Goal: Information Seeking & Learning: Learn about a topic

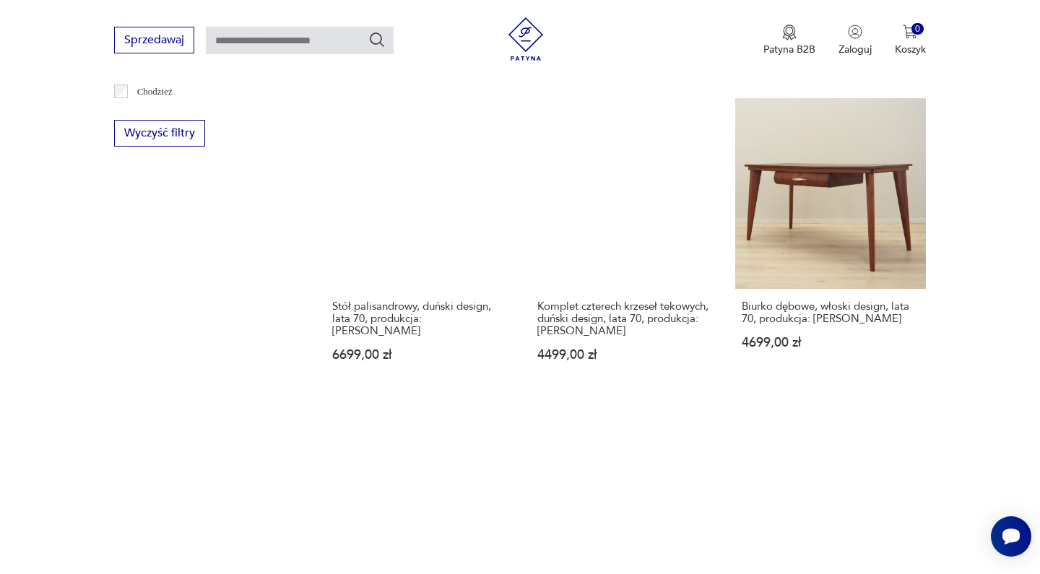
scroll to position [1314, 0]
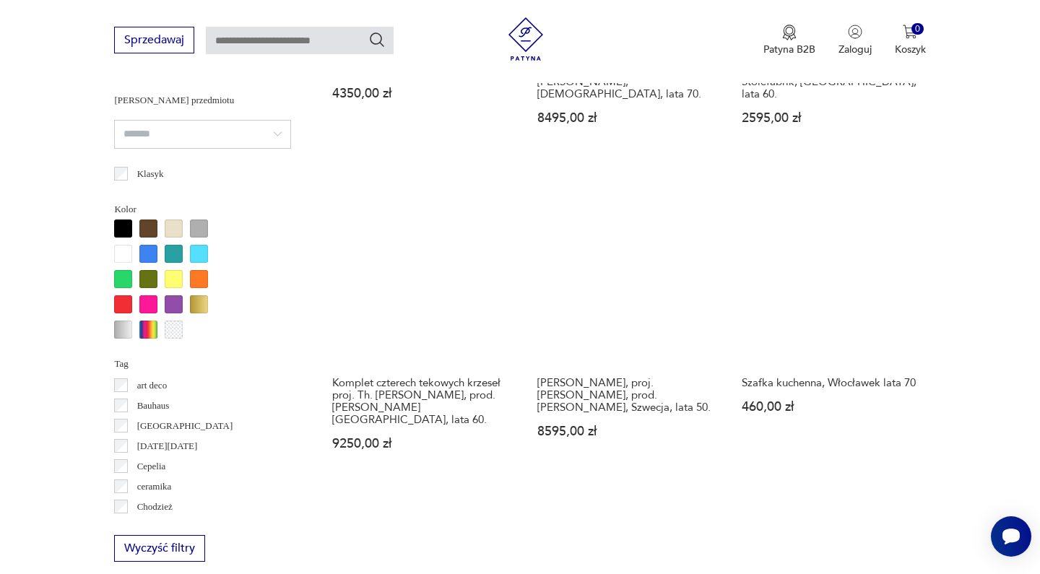
scroll to position [1316, 0]
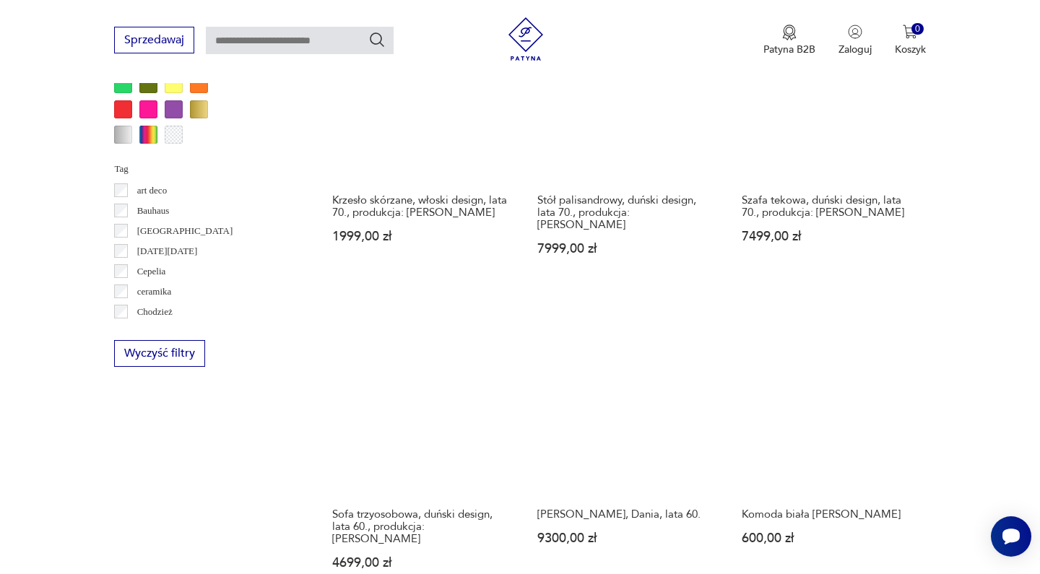
scroll to position [1346, 0]
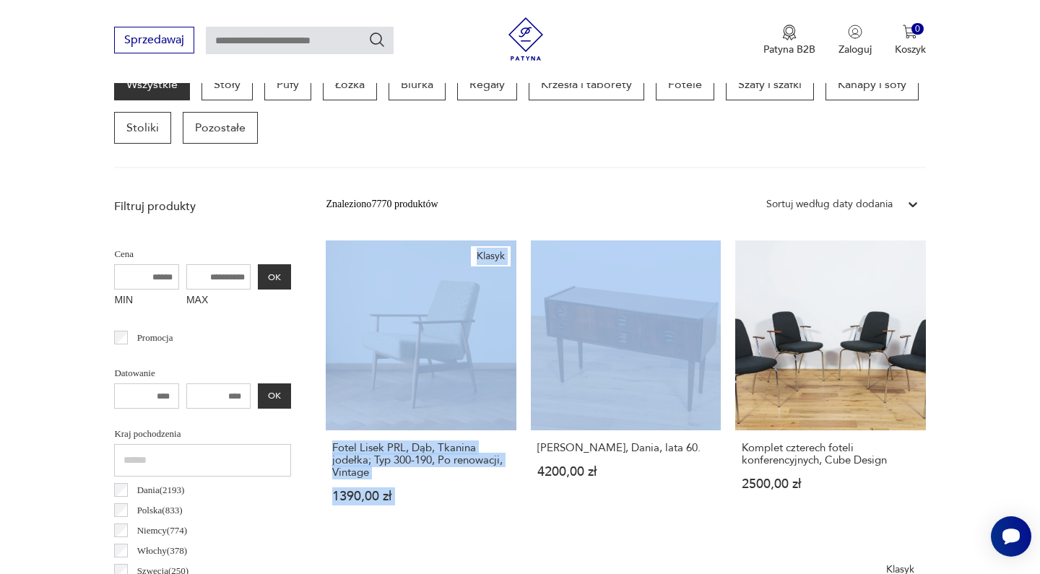
scroll to position [252, 0]
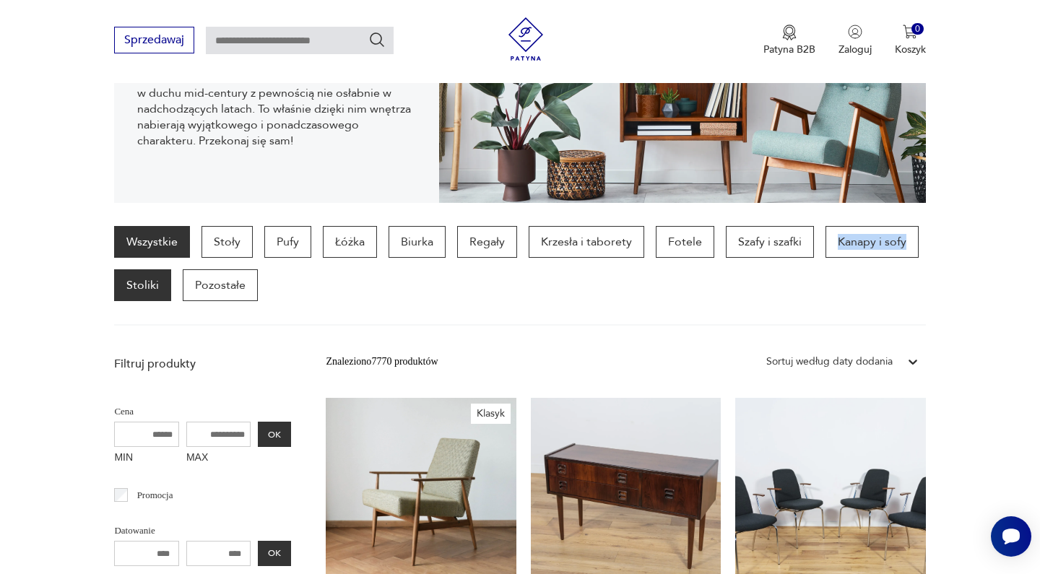
click at [168, 282] on p "Stoliki" at bounding box center [142, 285] width 57 height 32
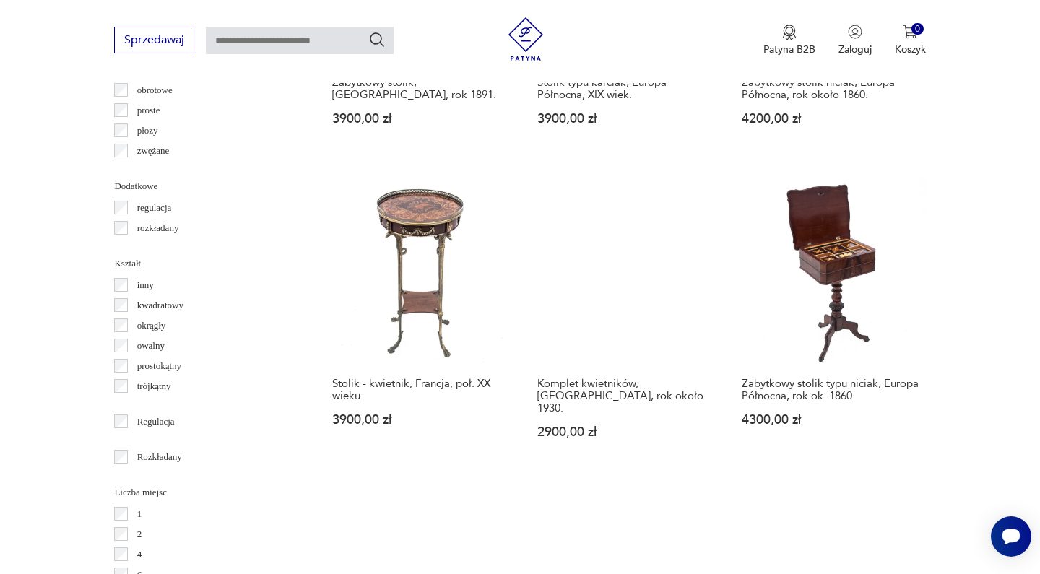
scroll to position [1379, 0]
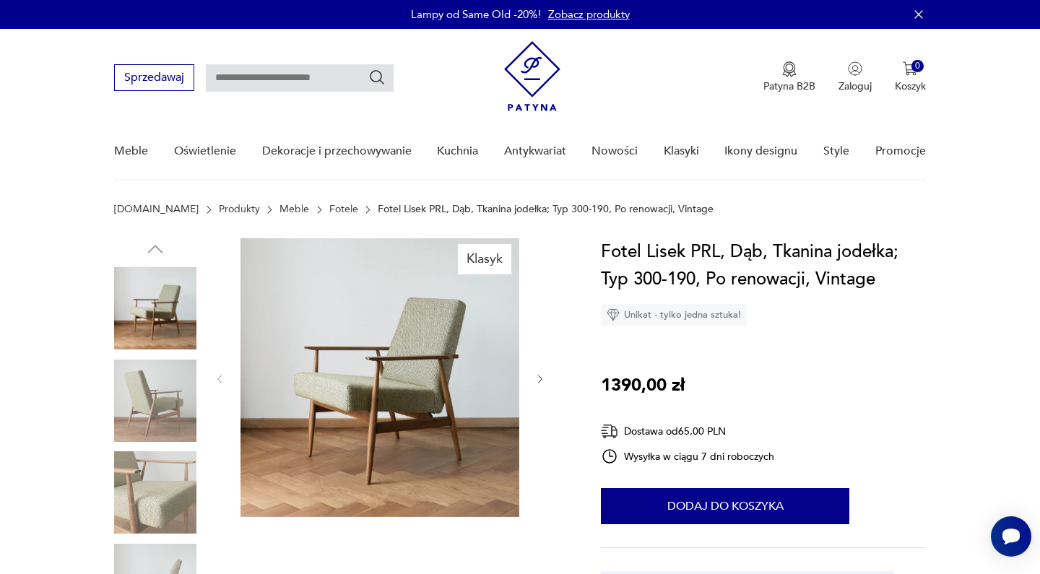
click at [162, 310] on img at bounding box center [155, 308] width 82 height 82
click at [167, 375] on img at bounding box center [155, 401] width 82 height 82
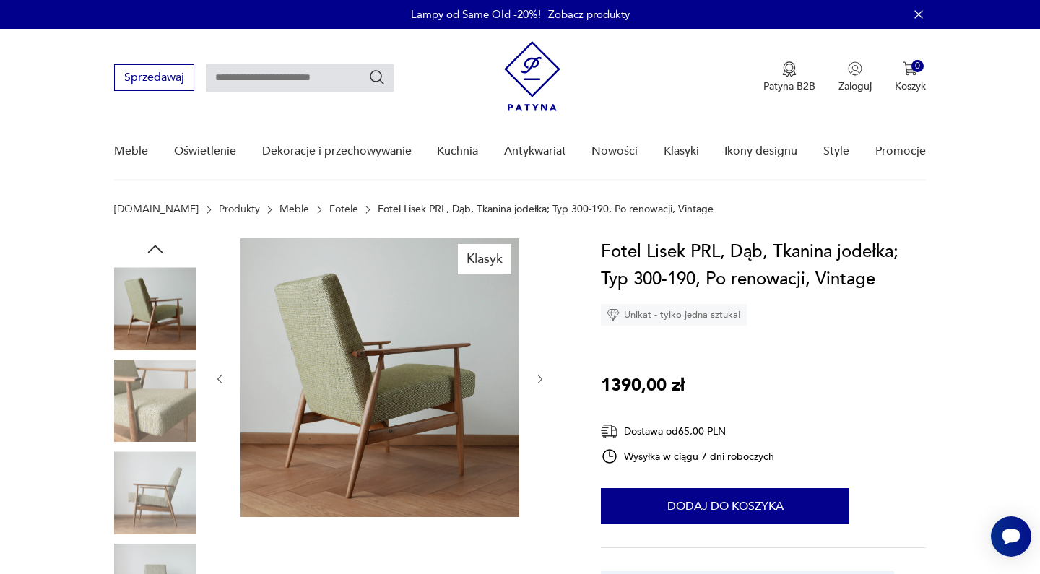
click at [166, 458] on img at bounding box center [155, 492] width 82 height 82
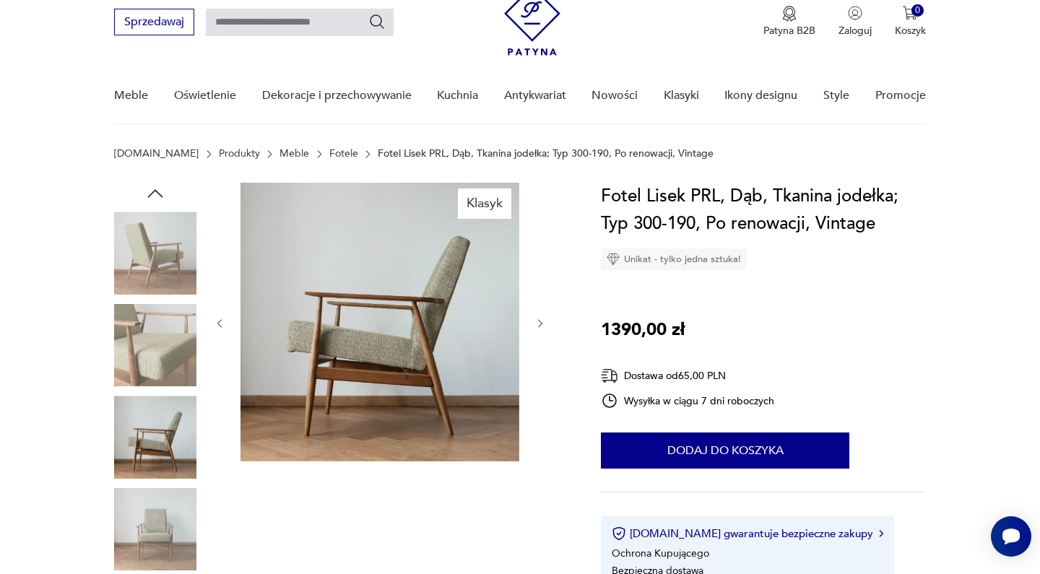
scroll to position [61, 0]
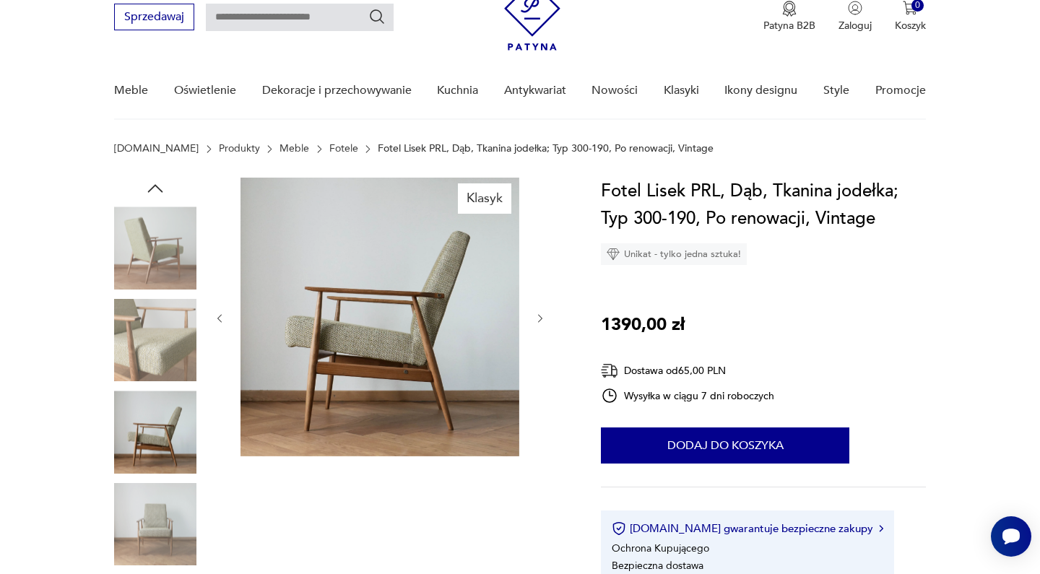
click at [165, 505] on img at bounding box center [155, 524] width 82 height 82
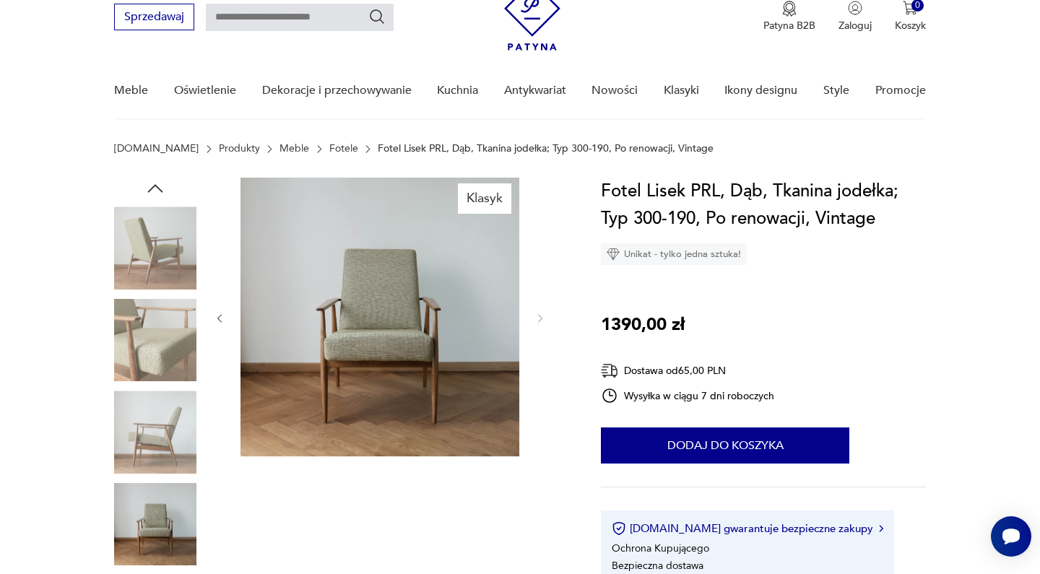
click at [398, 268] on img at bounding box center [380, 317] width 279 height 279
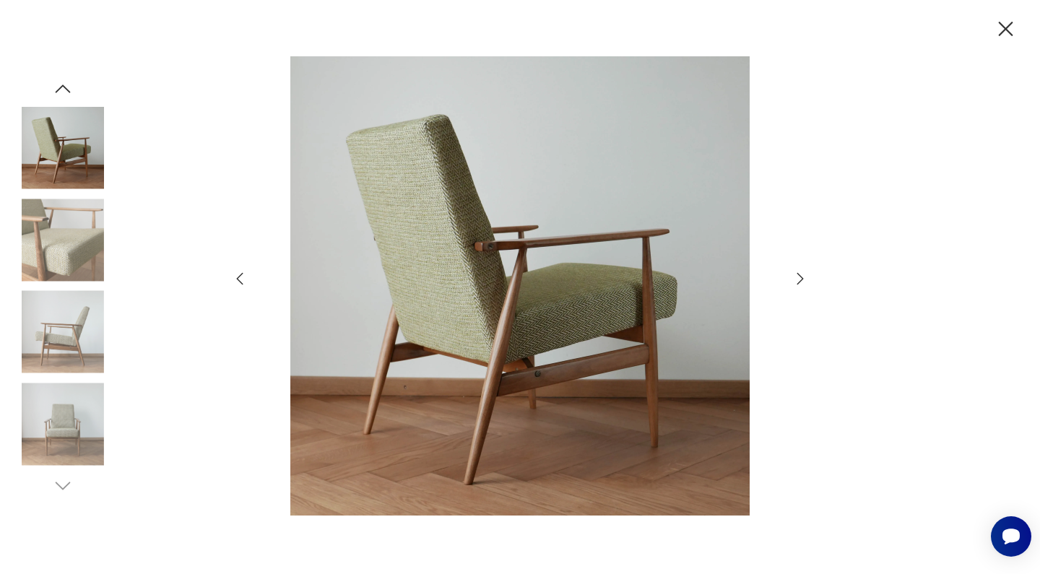
click at [793, 280] on icon "button" at bounding box center [800, 278] width 17 height 17
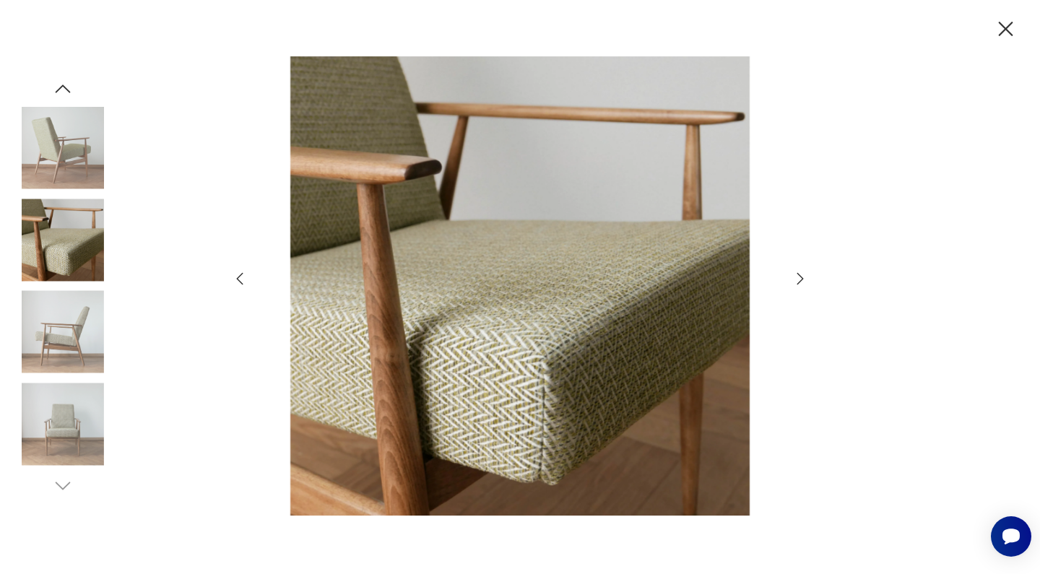
click at [793, 280] on icon "button" at bounding box center [800, 278] width 17 height 17
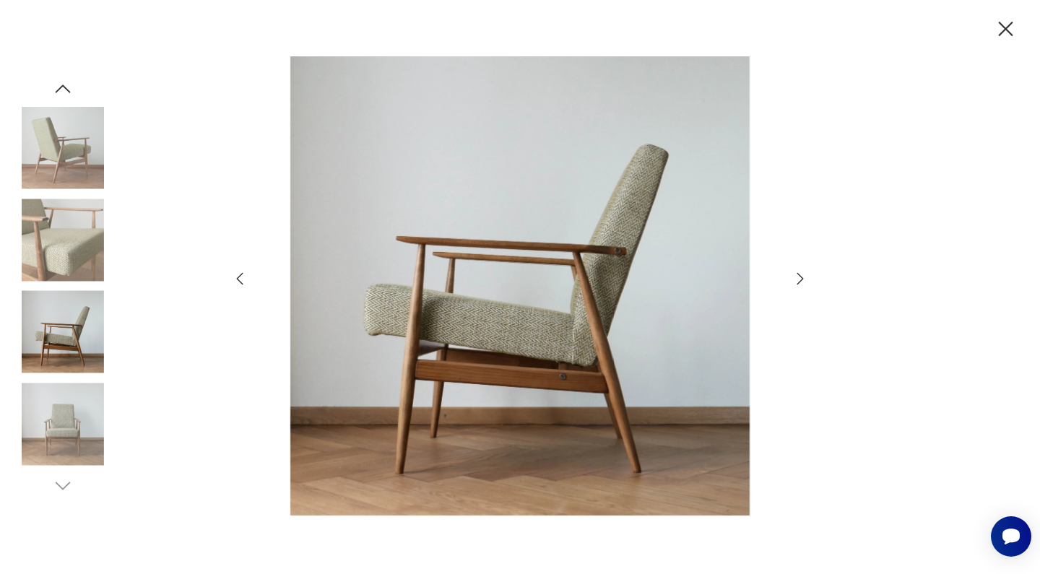
click at [793, 280] on icon "button" at bounding box center [800, 278] width 17 height 17
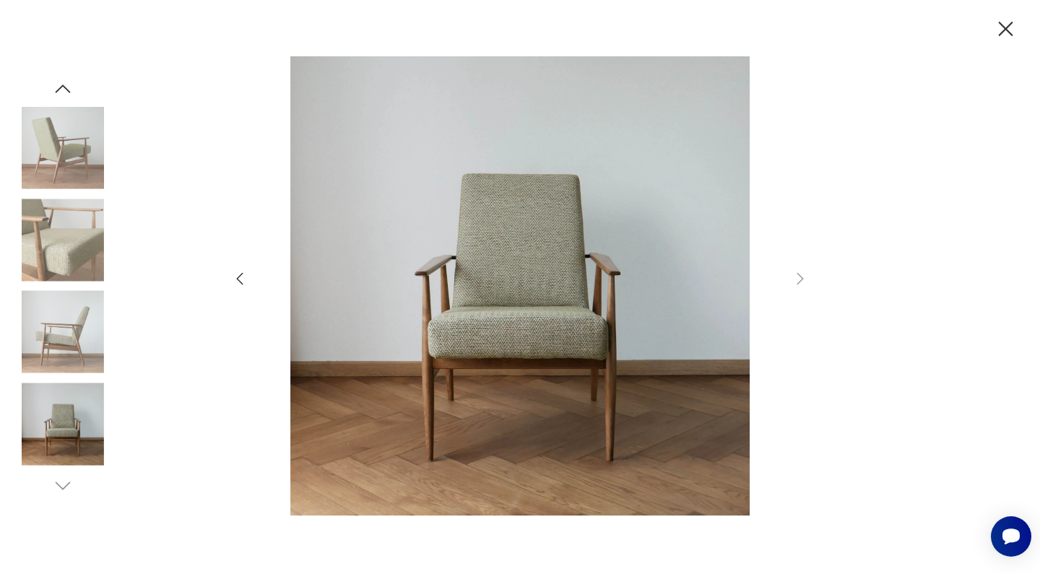
click at [1012, 25] on icon "button" at bounding box center [1005, 29] width 25 height 25
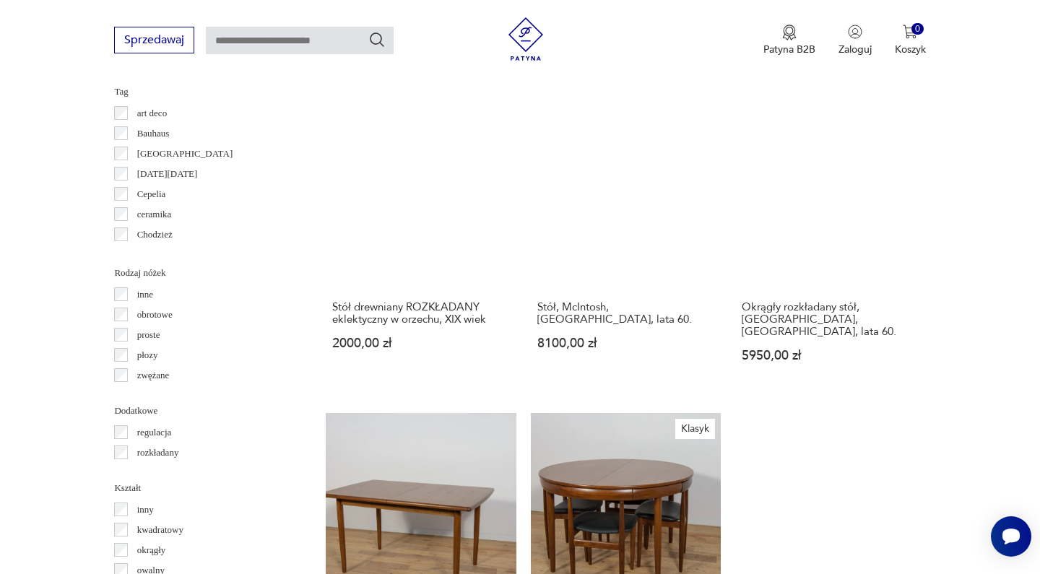
scroll to position [1537, 0]
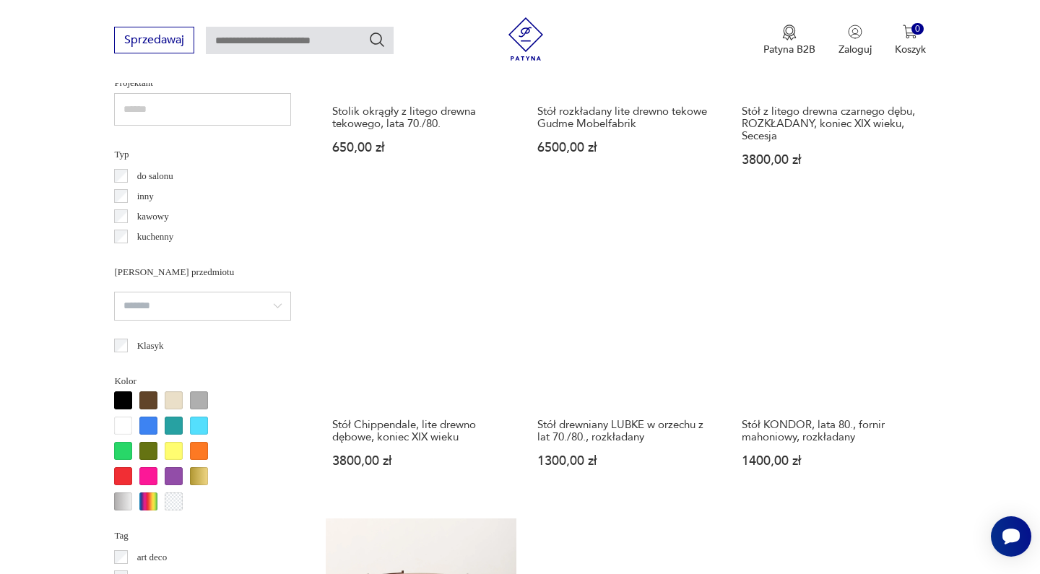
scroll to position [1299, 0]
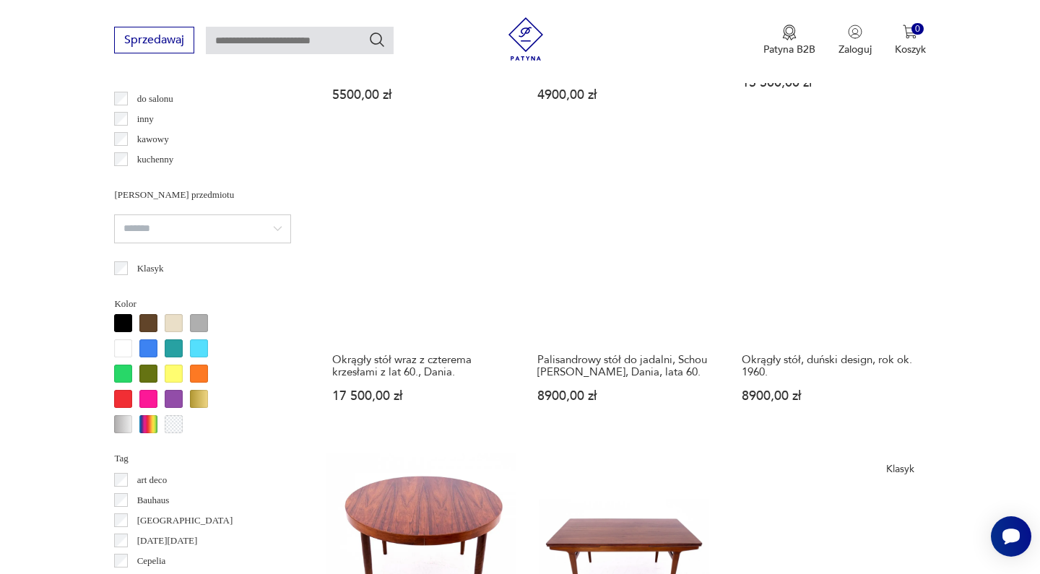
scroll to position [1290, 0]
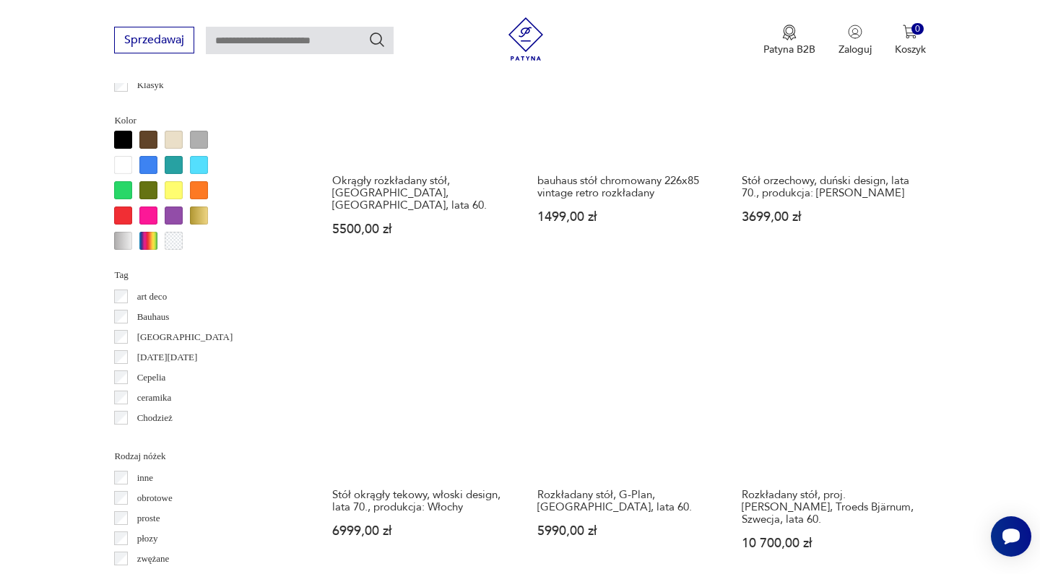
scroll to position [1309, 0]
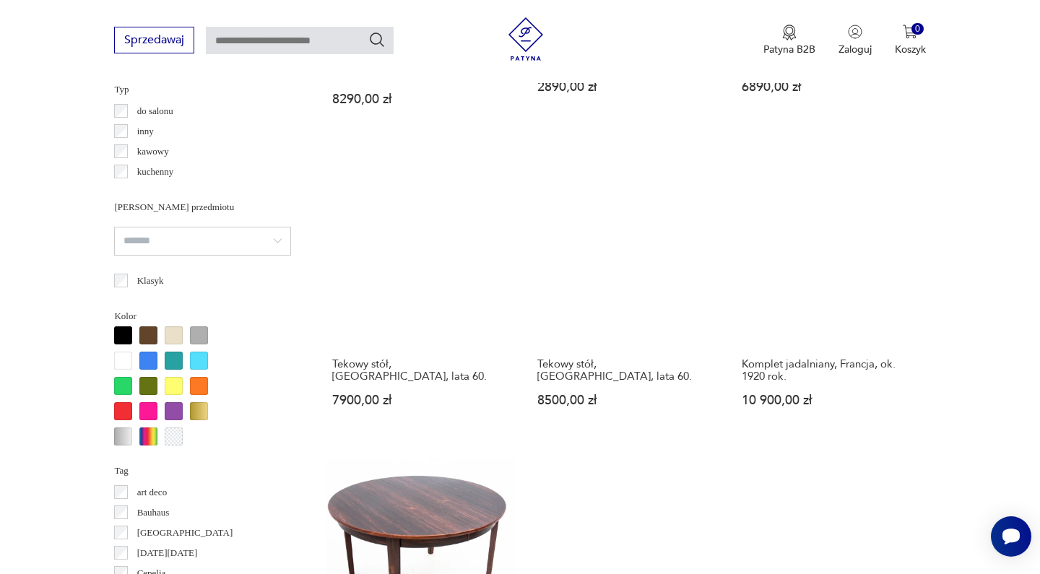
scroll to position [1249, 0]
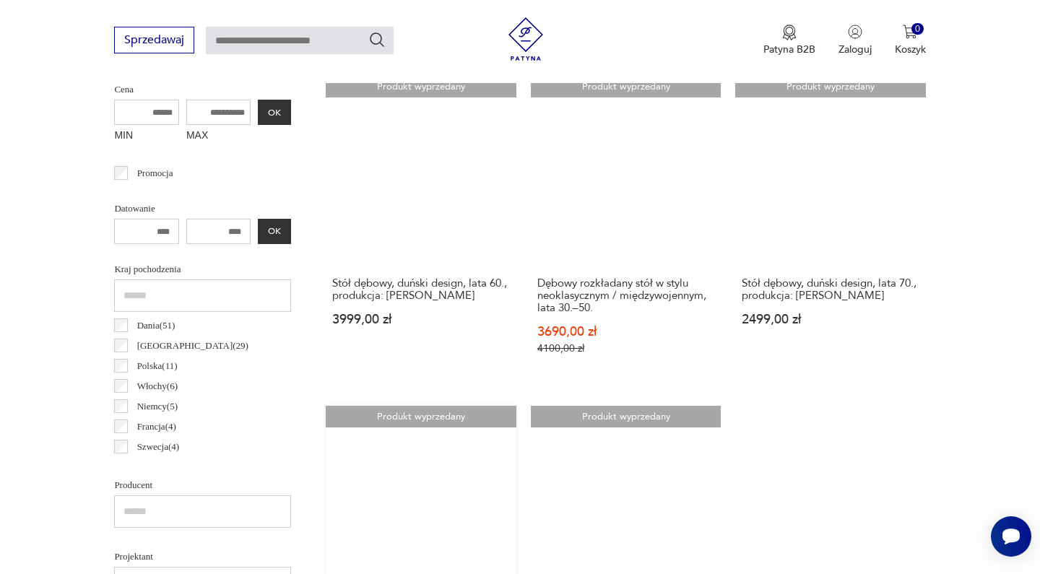
scroll to position [765, 0]
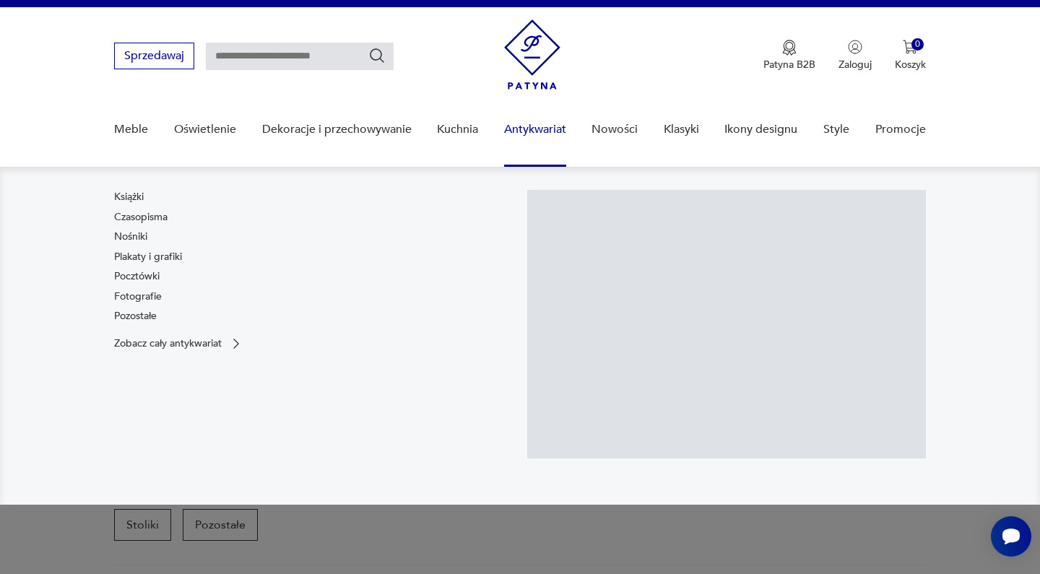
scroll to position [345, 0]
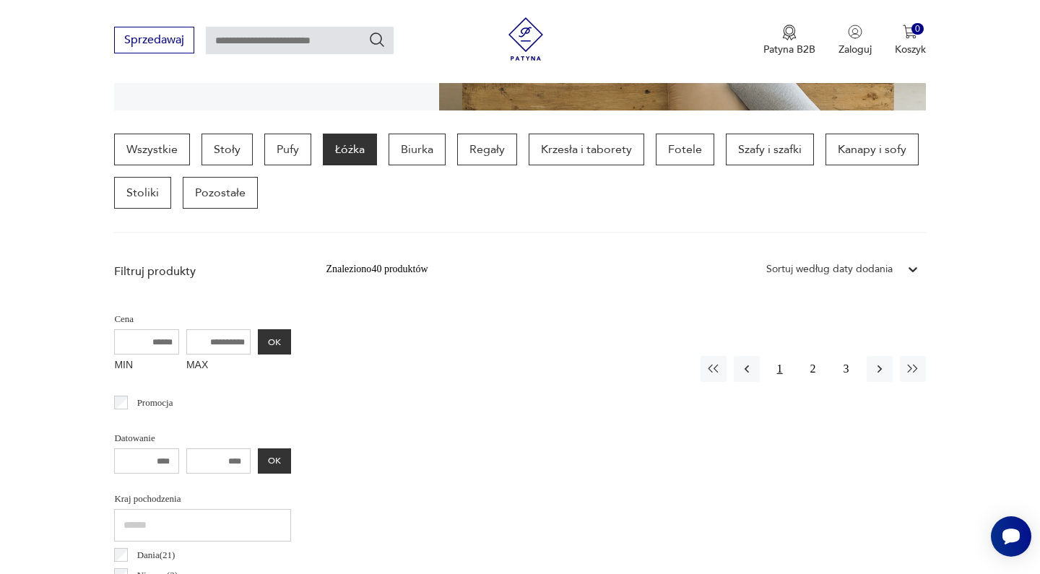
click at [785, 356] on button "1" at bounding box center [780, 369] width 26 height 26
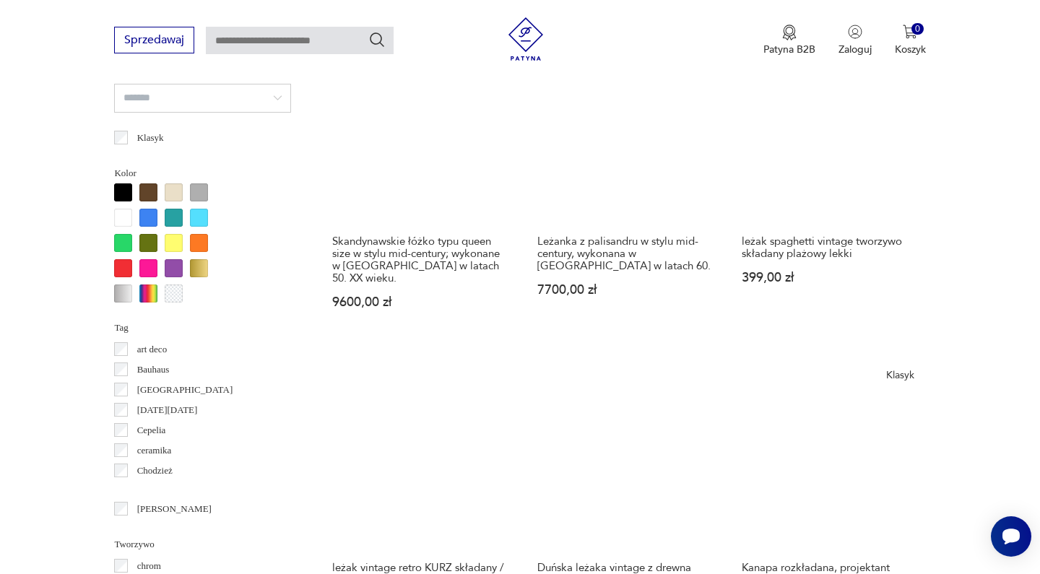
scroll to position [1557, 0]
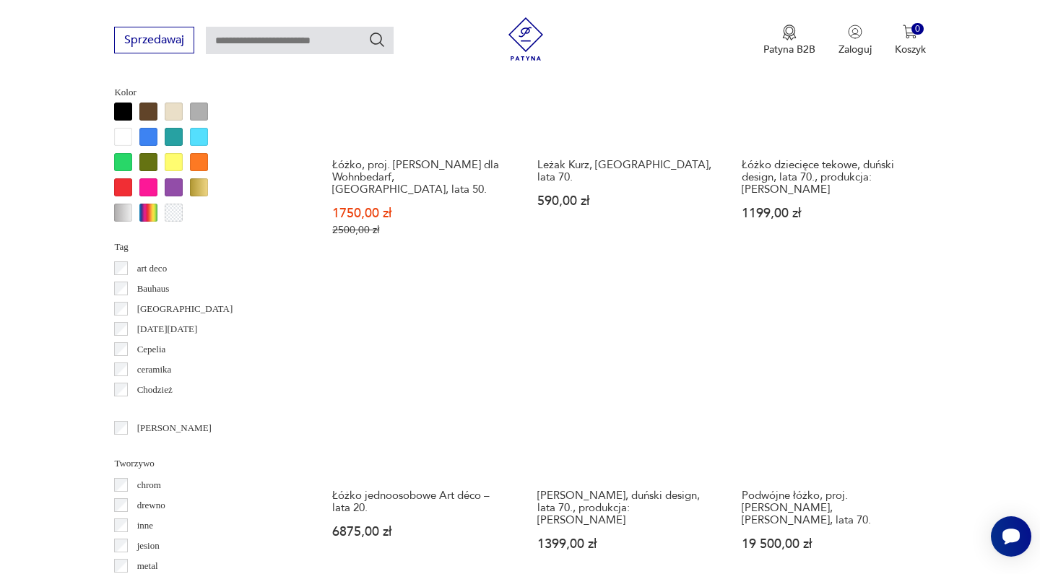
scroll to position [1392, 0]
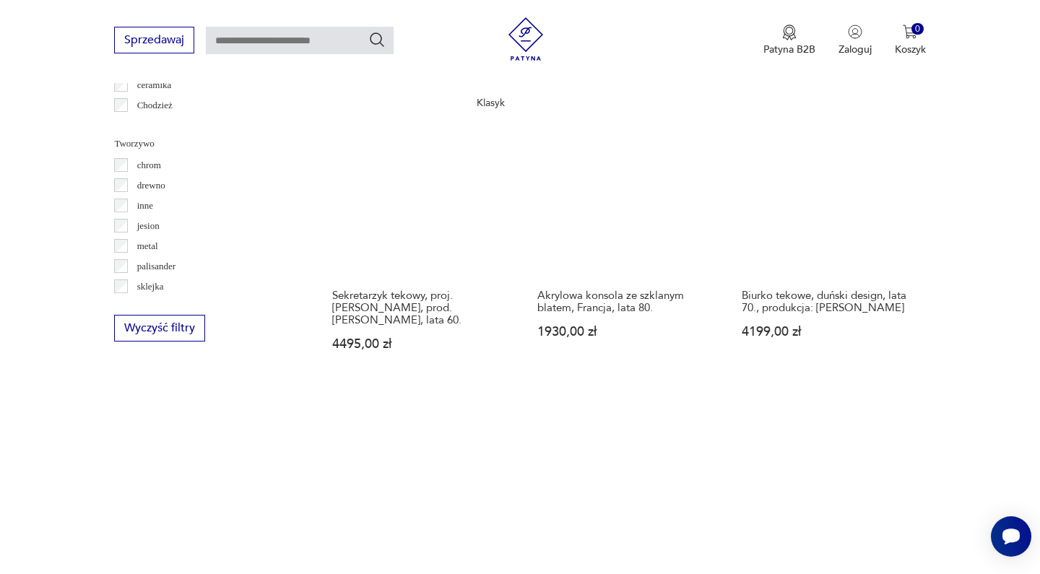
scroll to position [1541, 0]
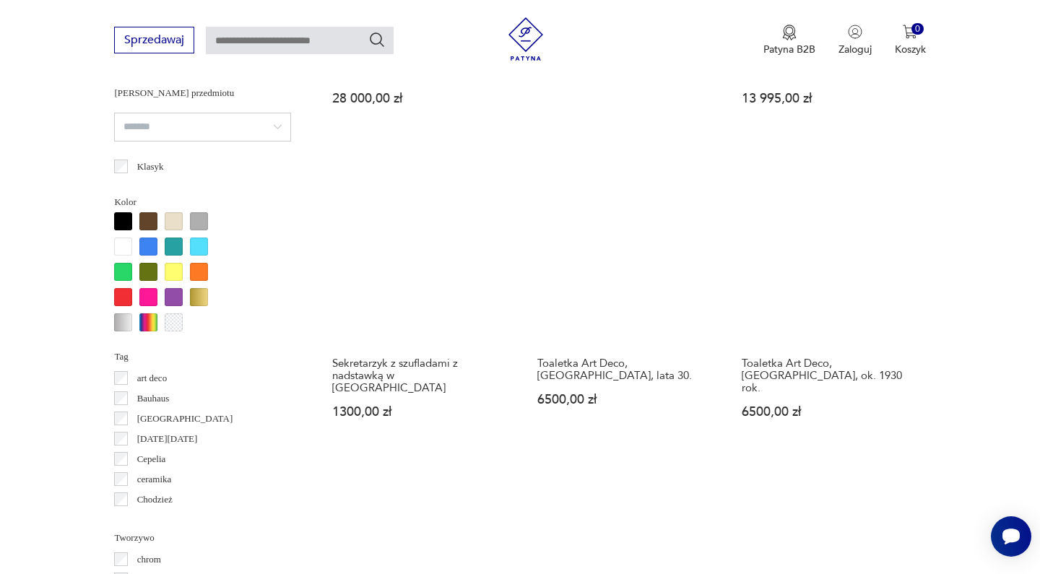
scroll to position [1260, 0]
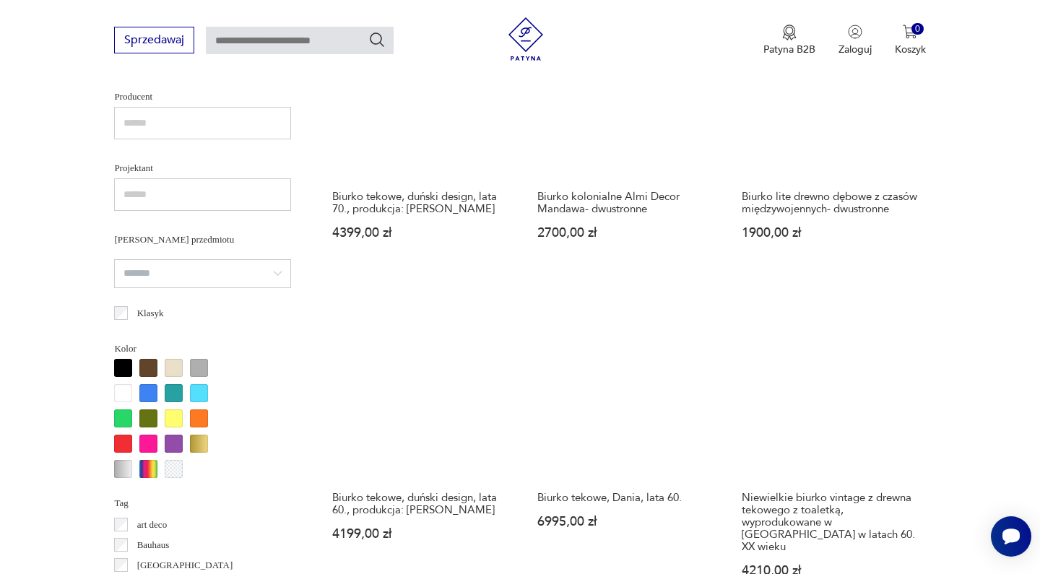
scroll to position [1362, 0]
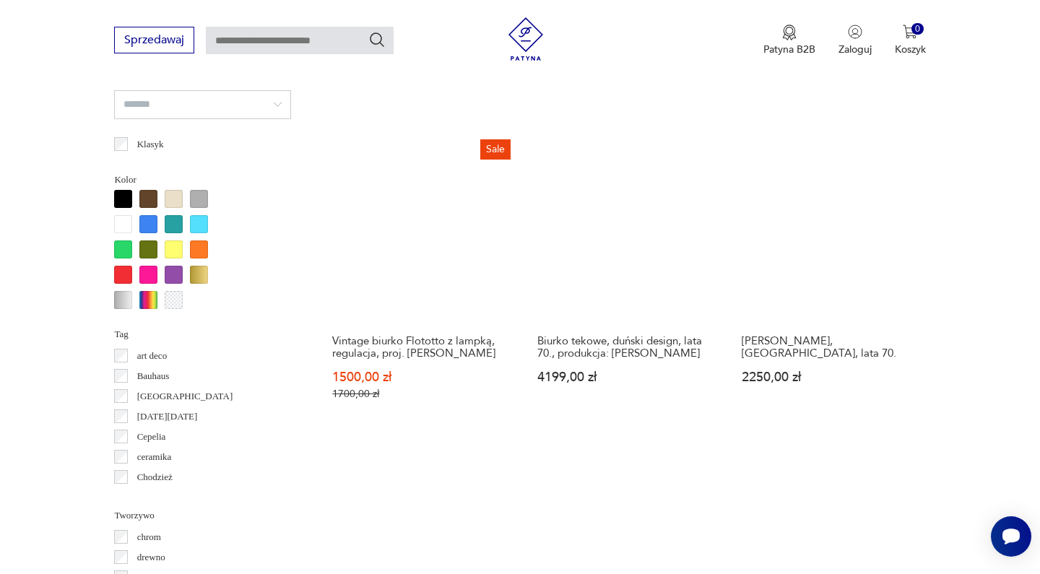
scroll to position [1255, 0]
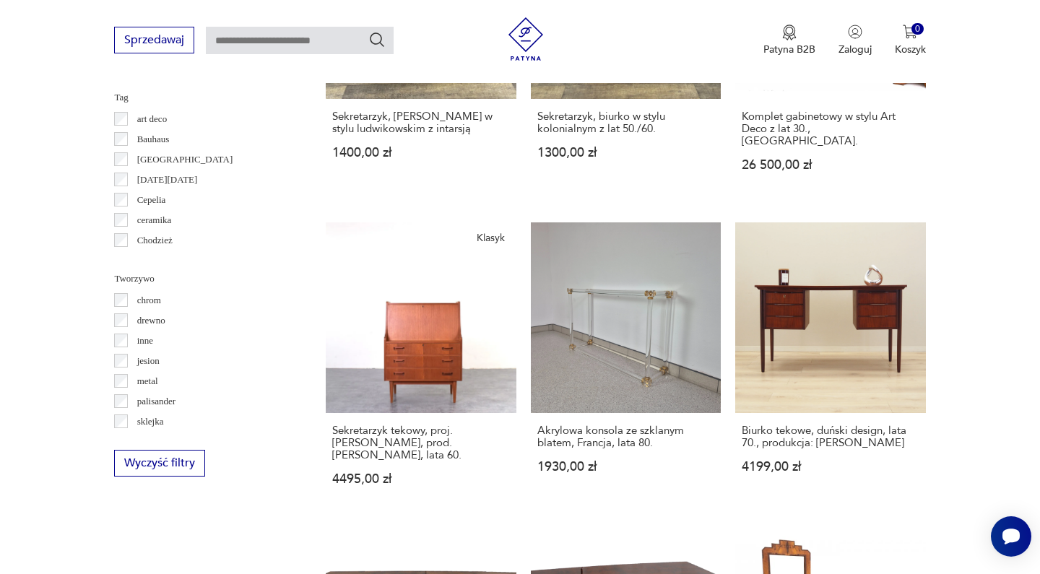
scroll to position [1551, 0]
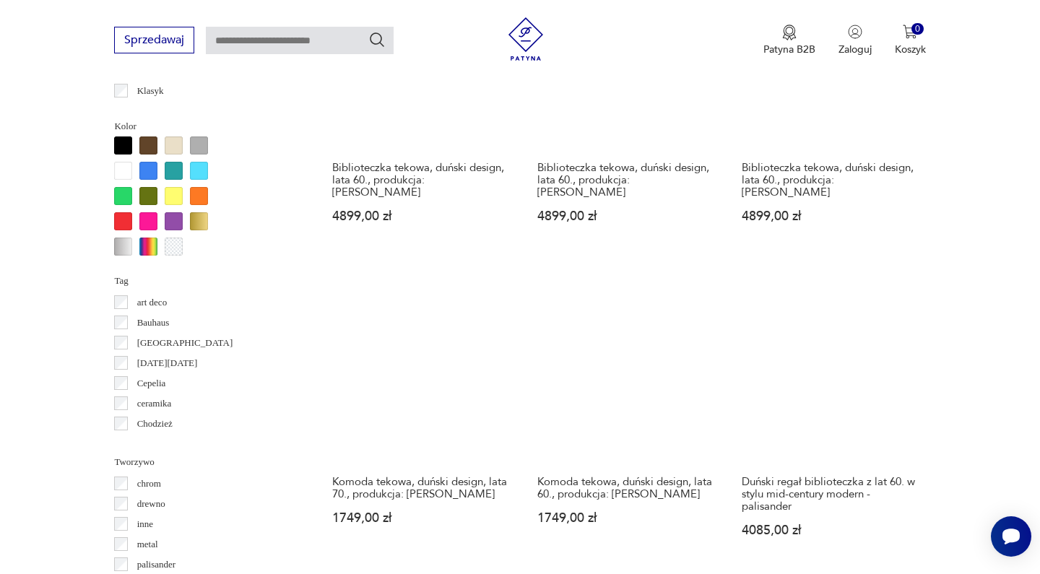
scroll to position [1368, 0]
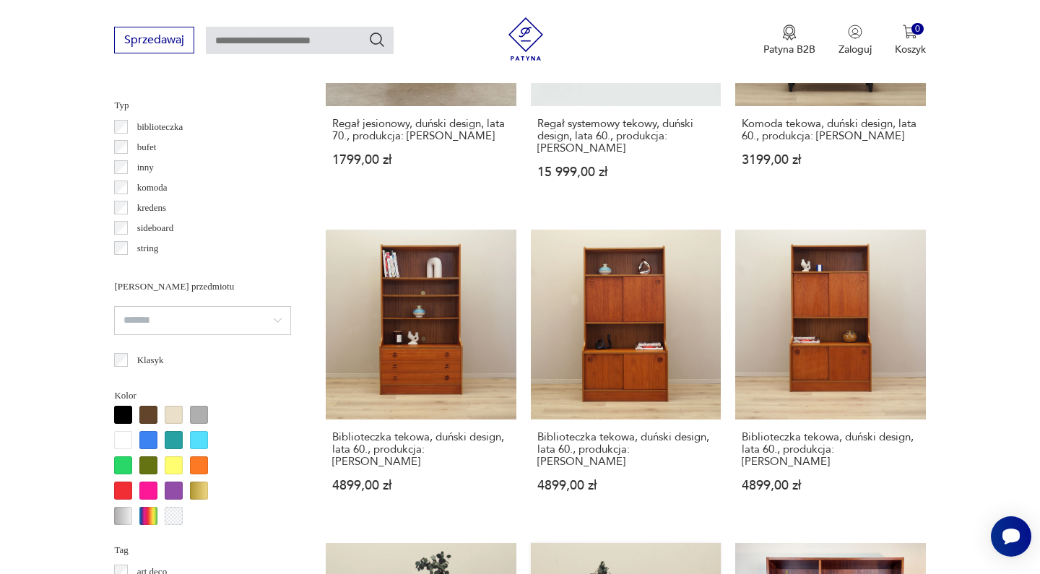
scroll to position [384, 0]
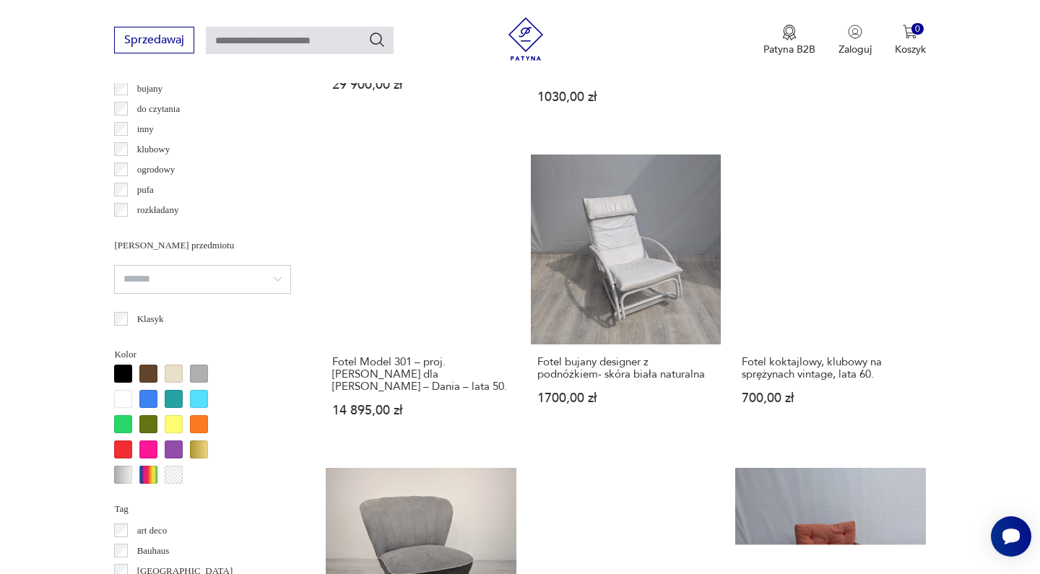
scroll to position [1372, 0]
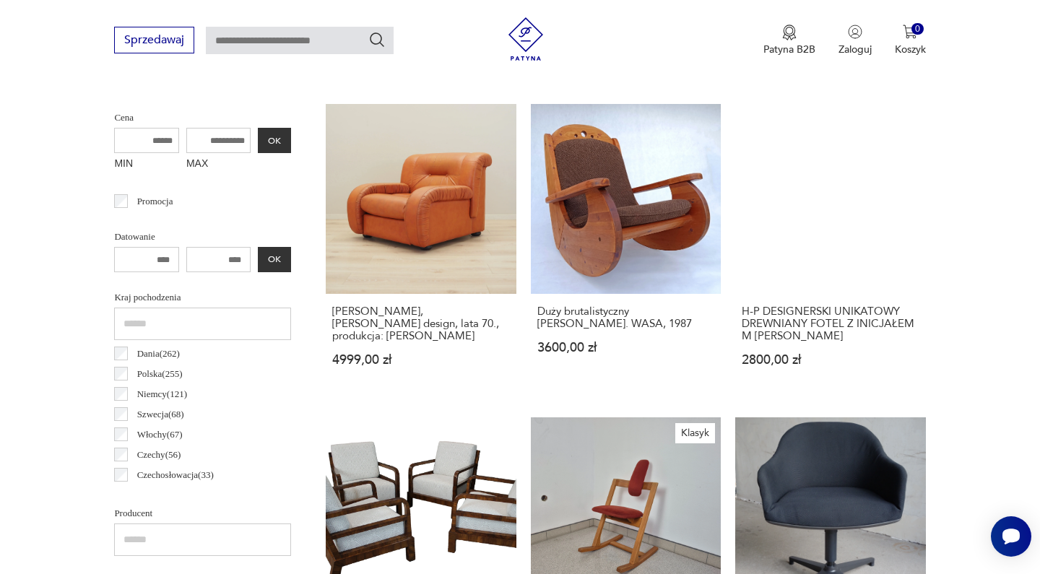
scroll to position [384, 0]
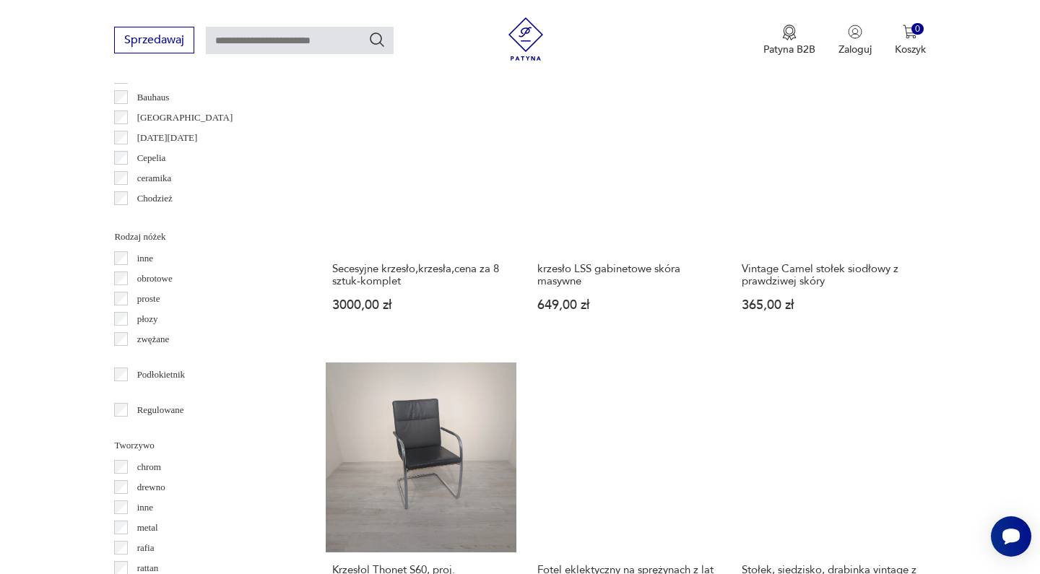
scroll to position [1595, 0]
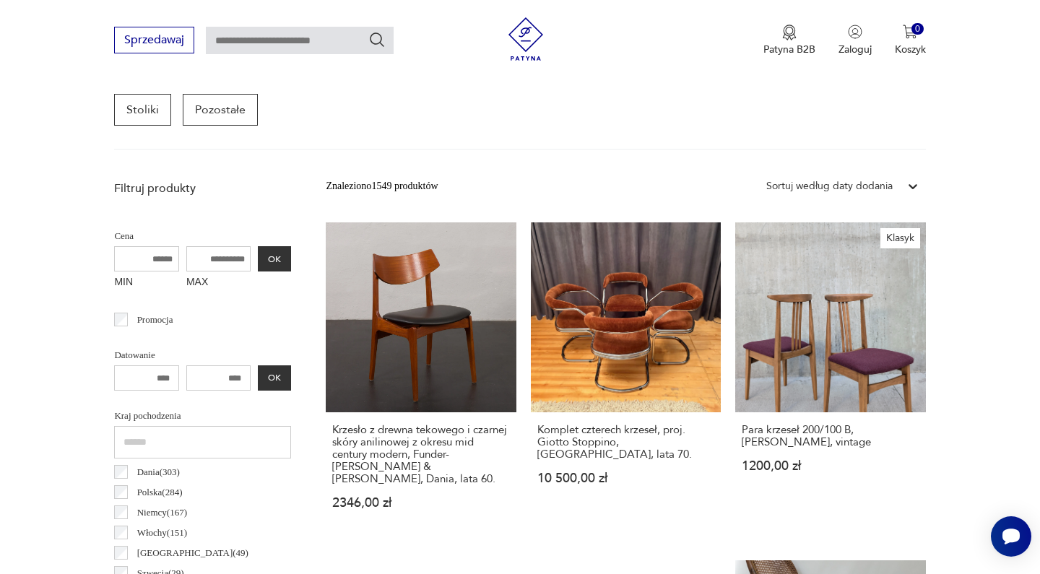
scroll to position [384, 0]
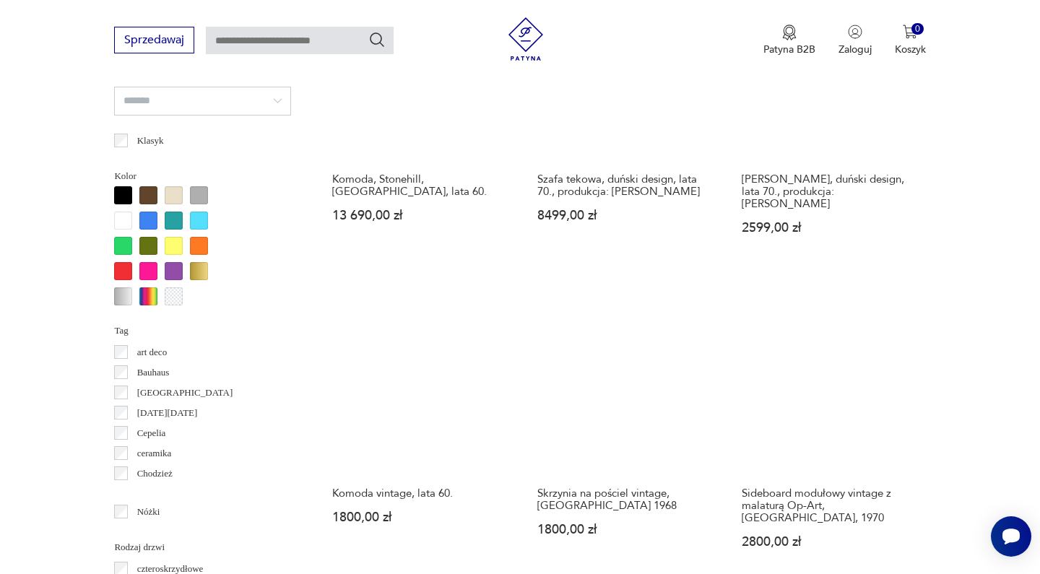
scroll to position [1455, 0]
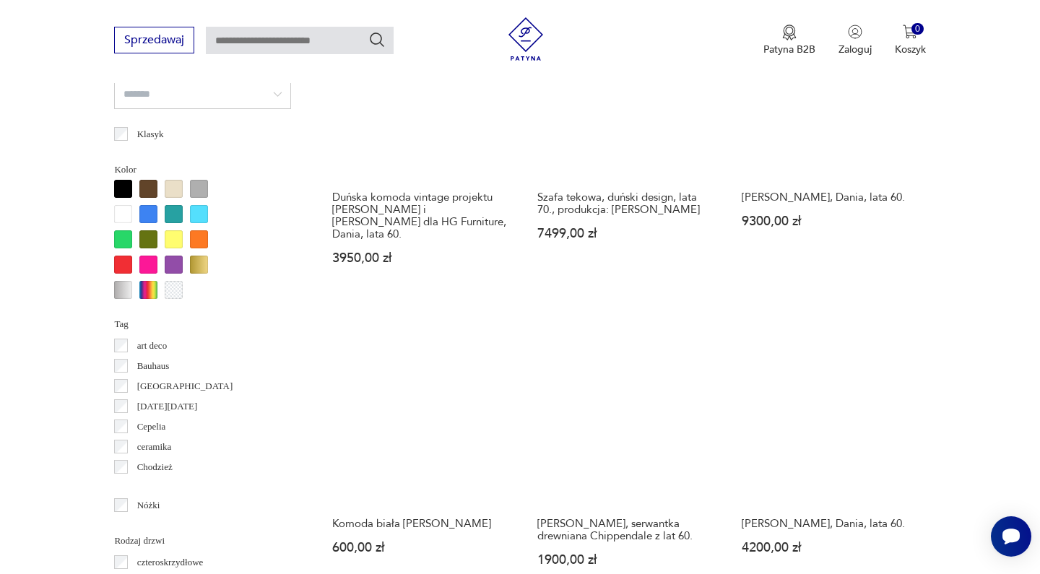
scroll to position [1304, 0]
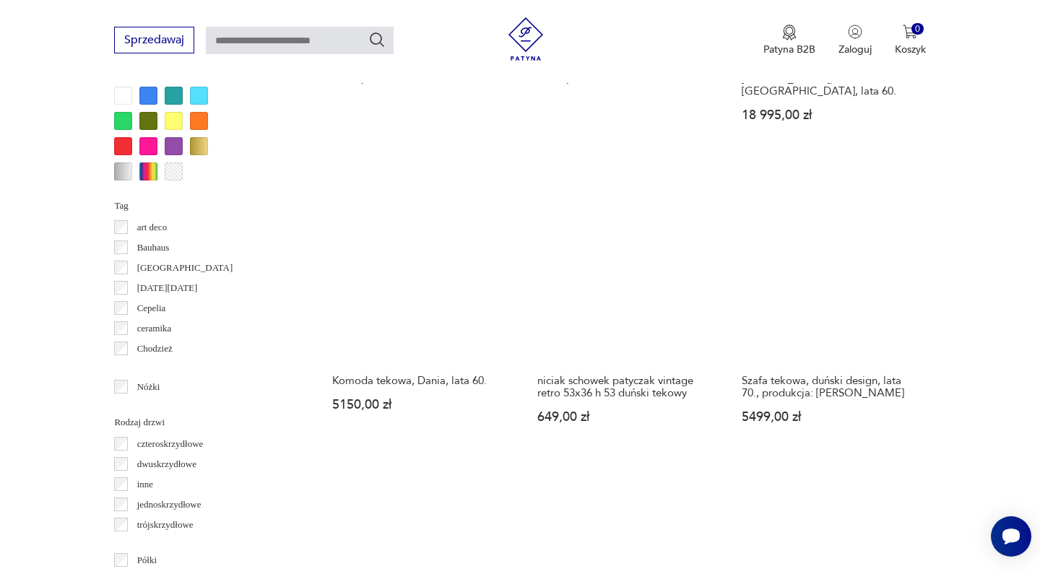
scroll to position [1421, 0]
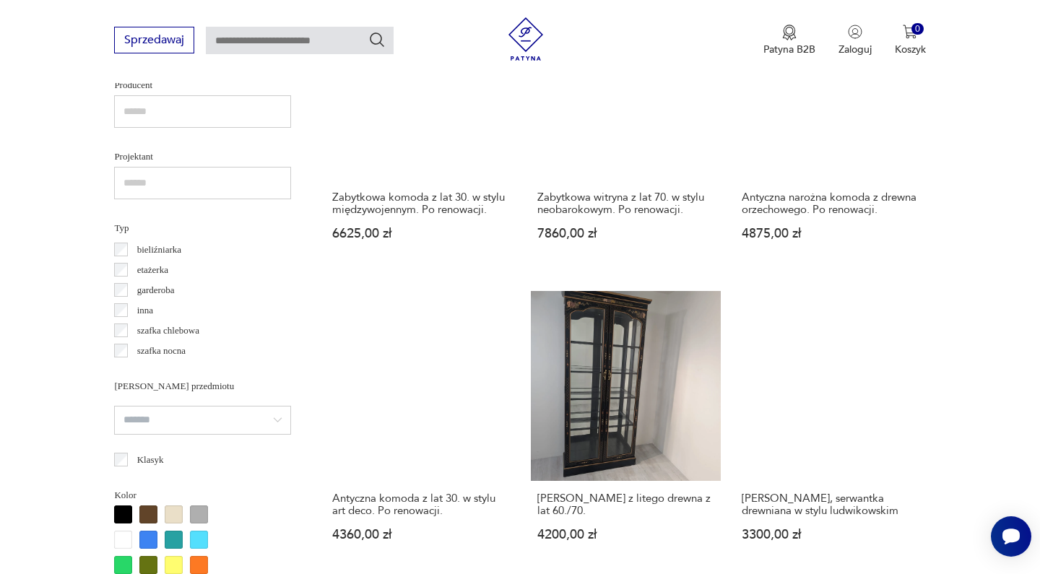
scroll to position [1284, 0]
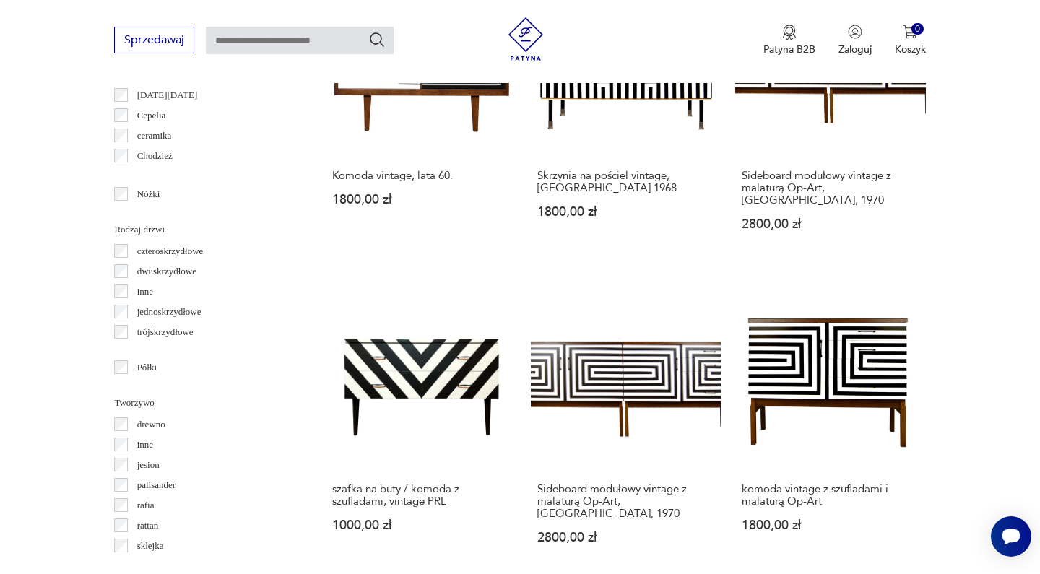
scroll to position [1613, 0]
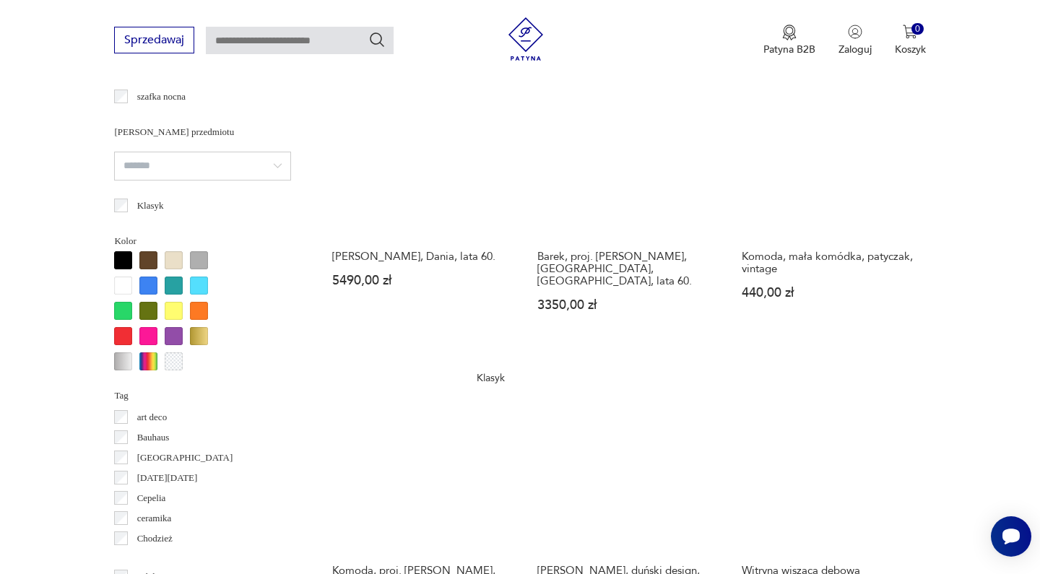
scroll to position [1338, 0]
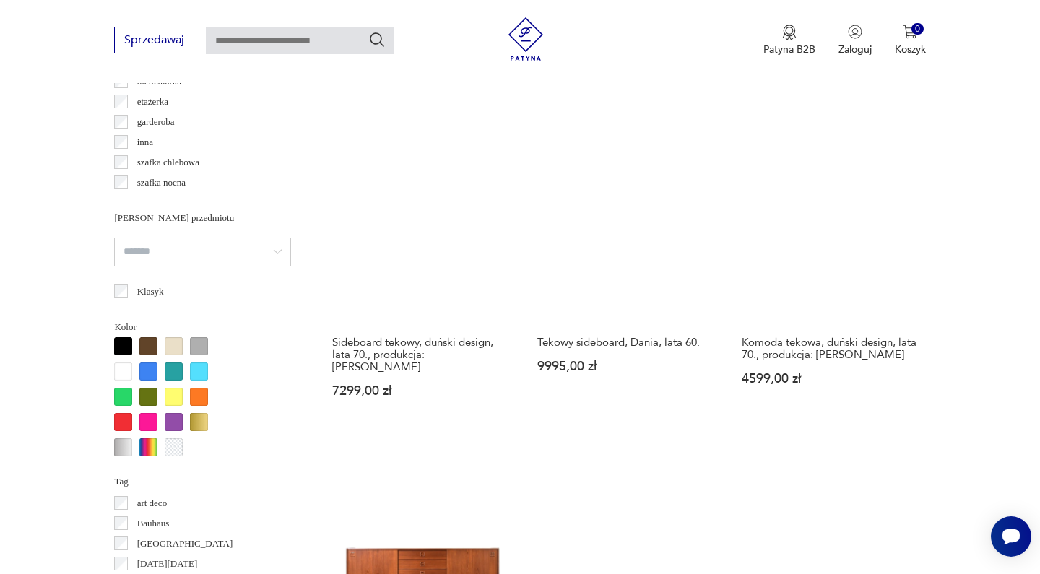
scroll to position [1390, 0]
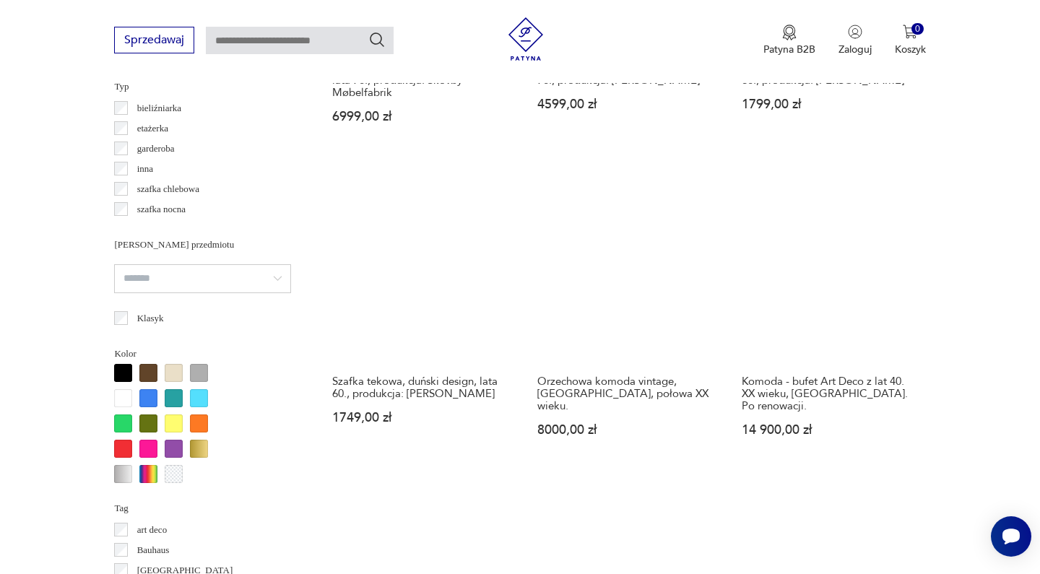
scroll to position [1536, 0]
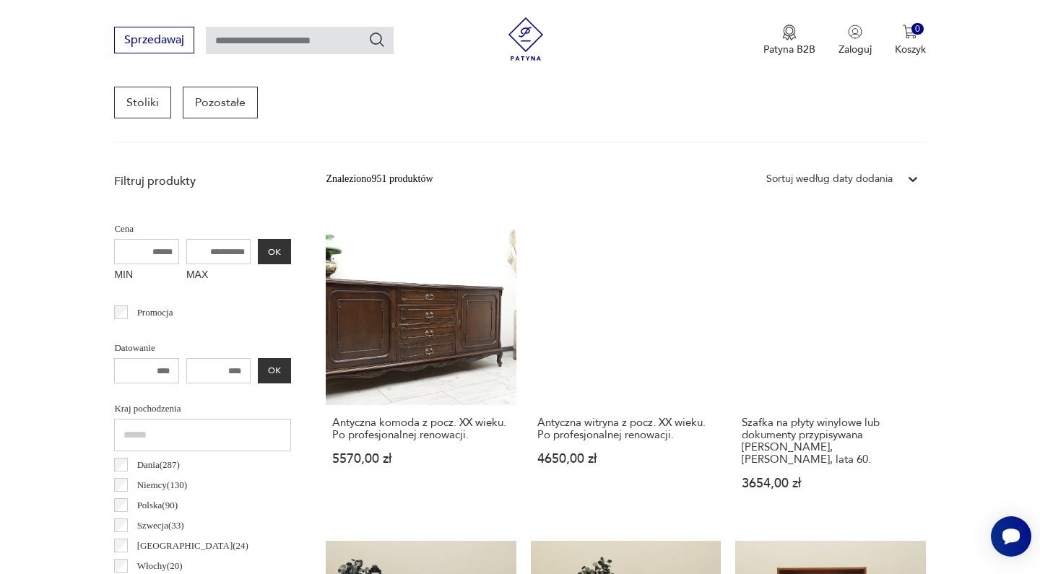
scroll to position [384, 0]
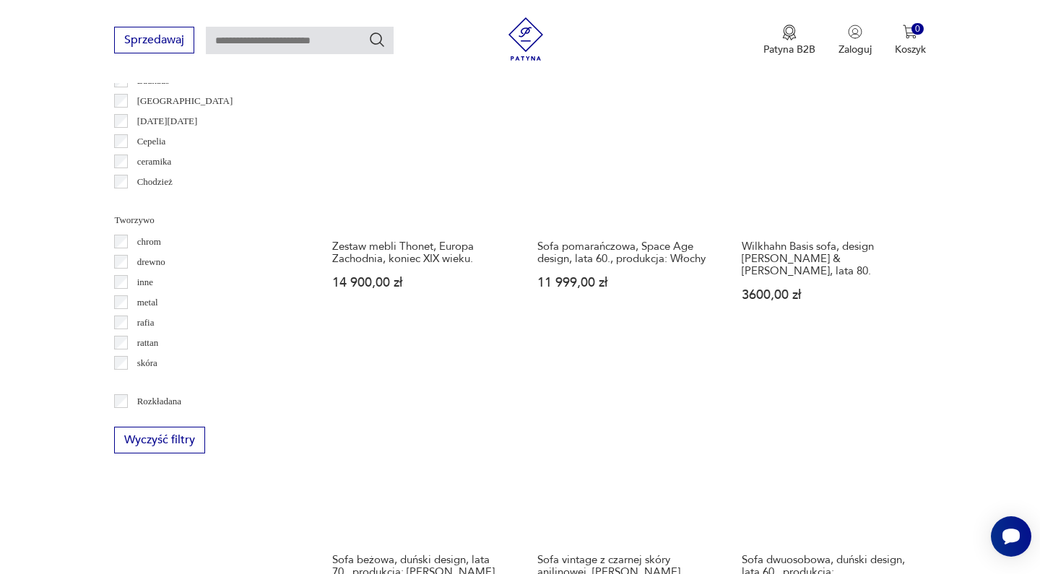
scroll to position [1460, 0]
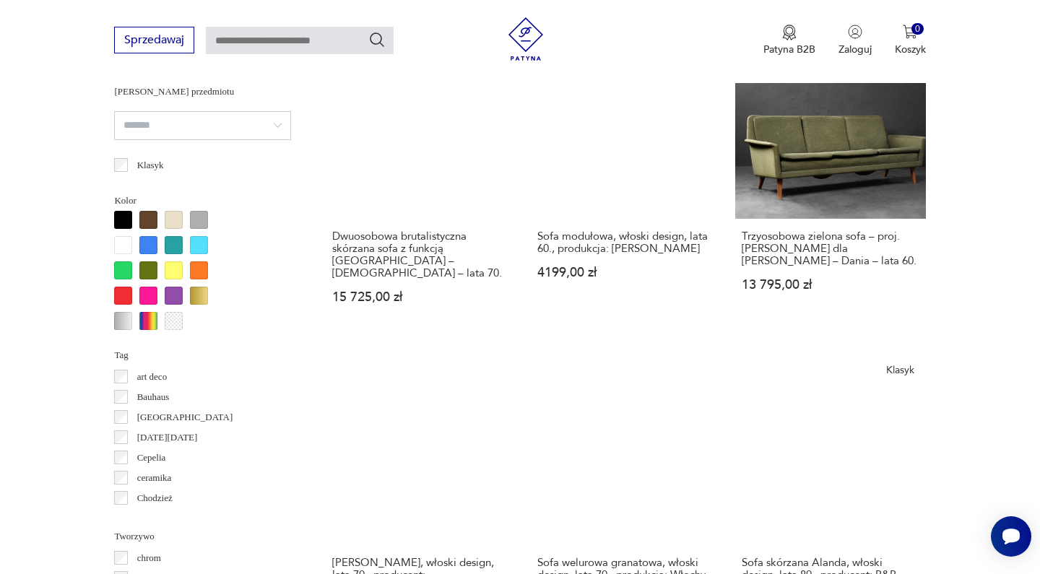
scroll to position [1245, 0]
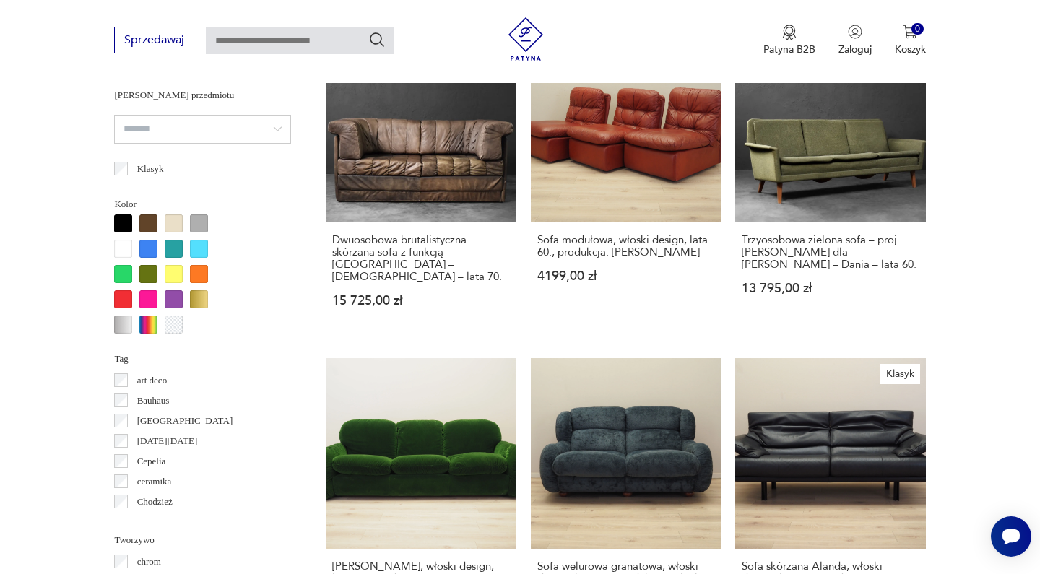
click at [174, 226] on div at bounding box center [174, 224] width 18 height 18
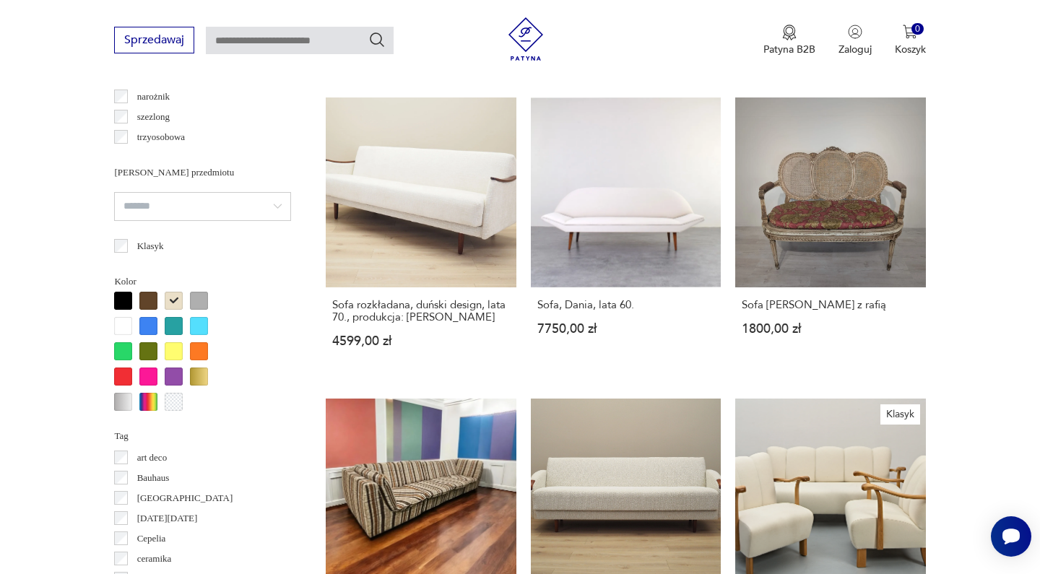
scroll to position [1169, 0]
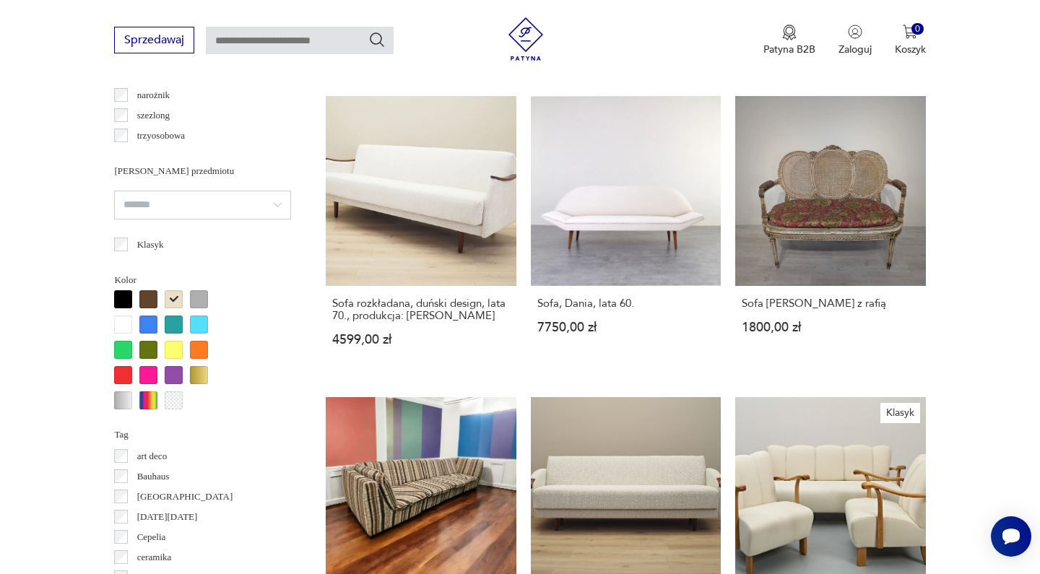
click at [124, 331] on div at bounding box center [123, 325] width 18 height 18
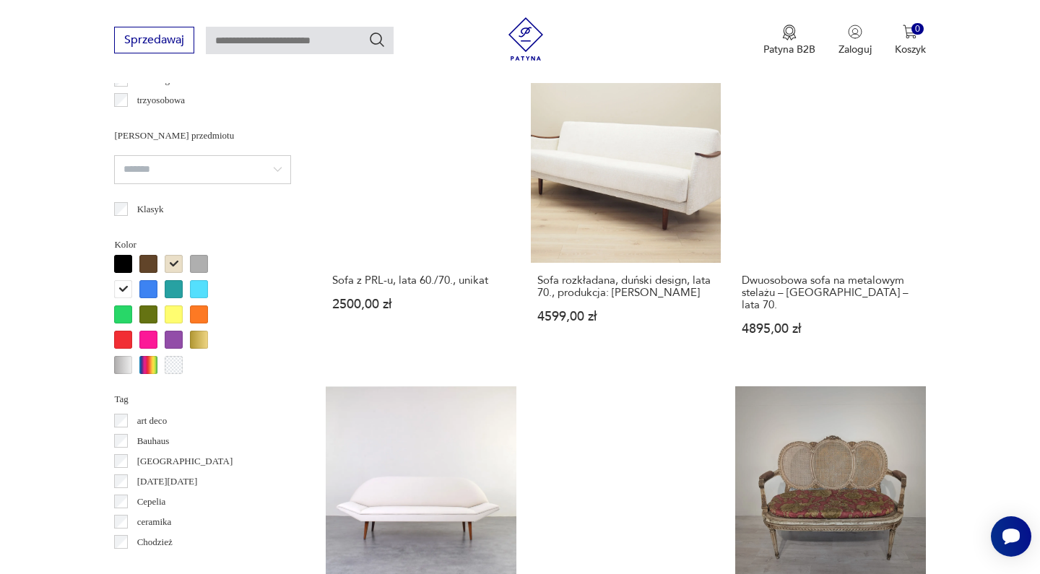
scroll to position [1611, 0]
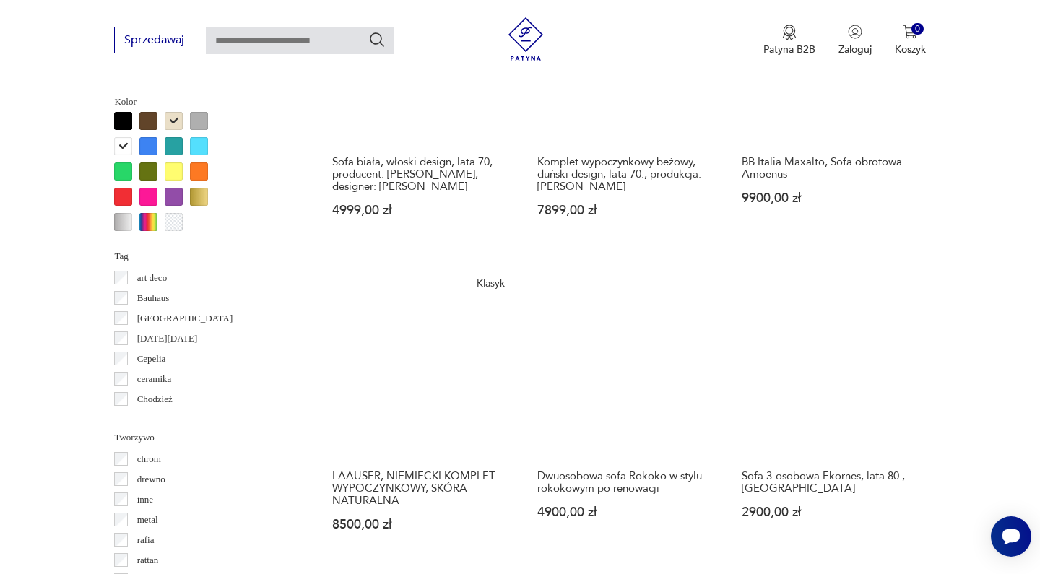
scroll to position [1351, 0]
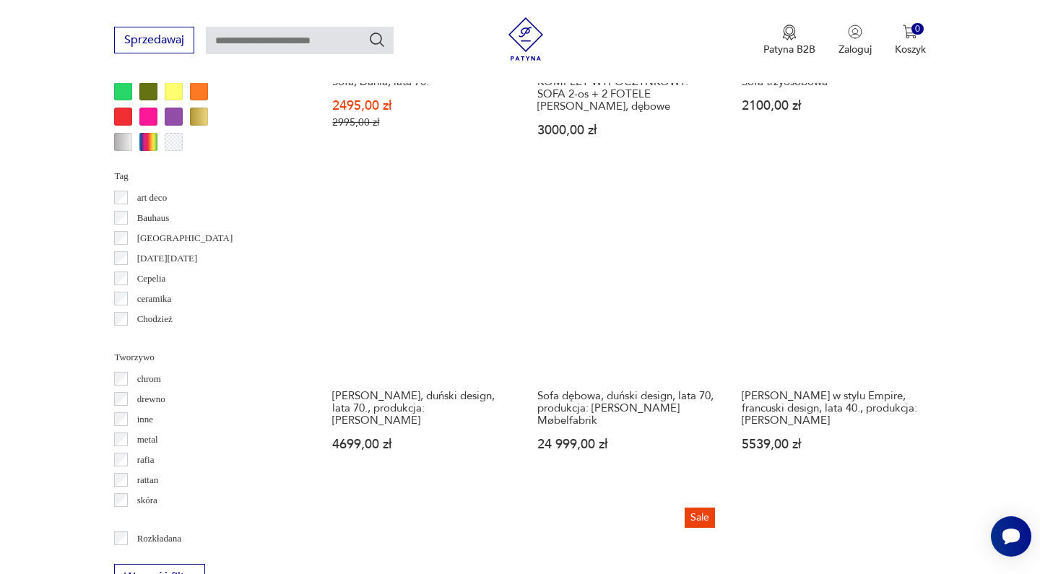
scroll to position [1589, 0]
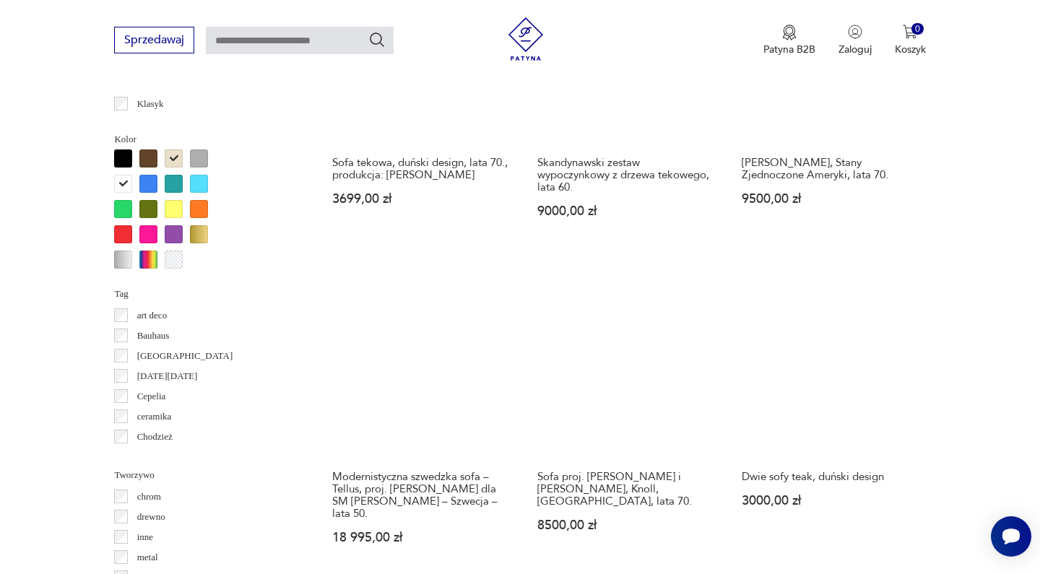
scroll to position [1312, 0]
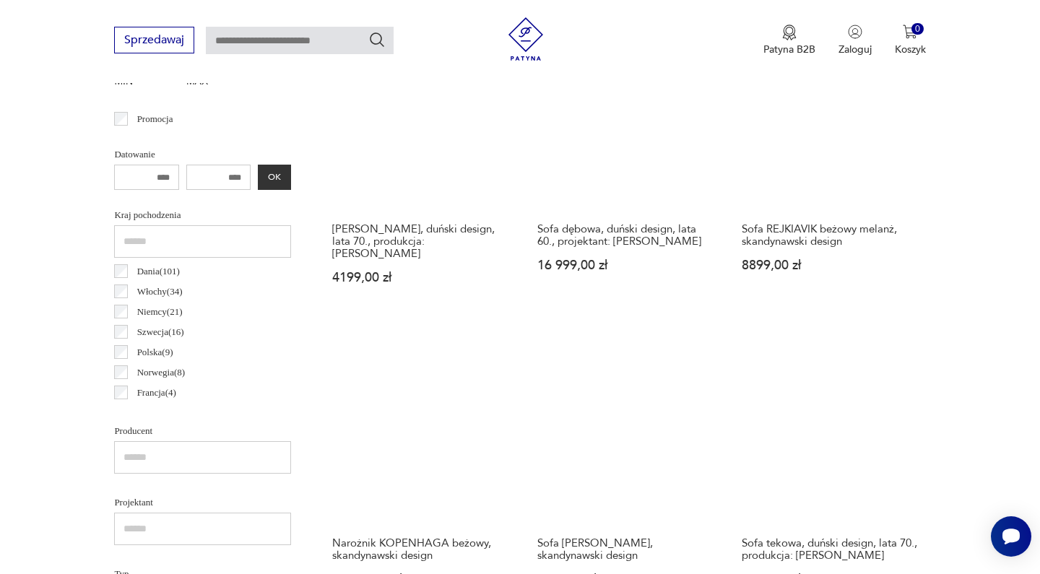
scroll to position [384, 0]
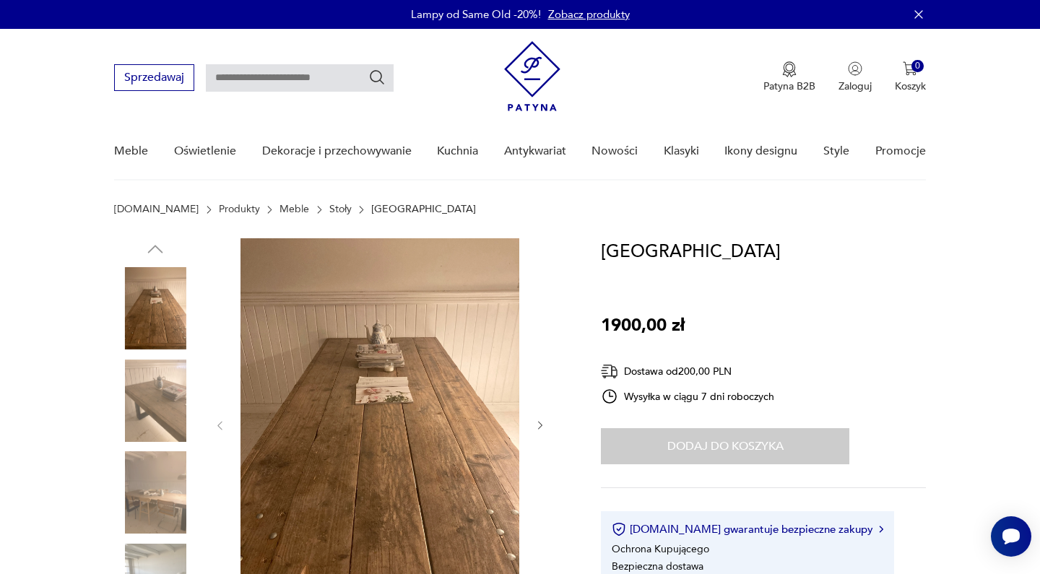
click at [142, 392] on img at bounding box center [155, 401] width 82 height 82
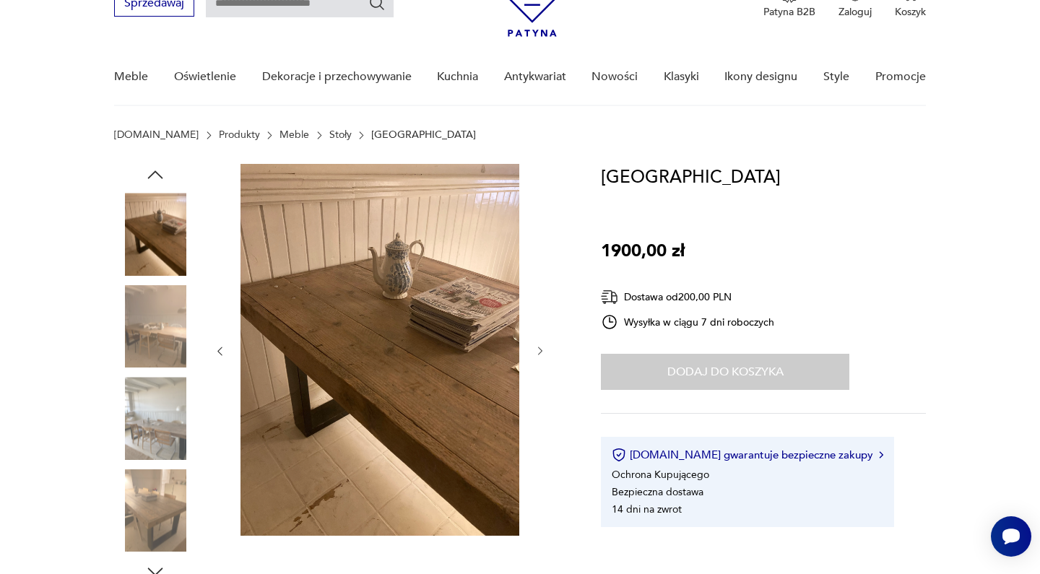
scroll to position [76, 0]
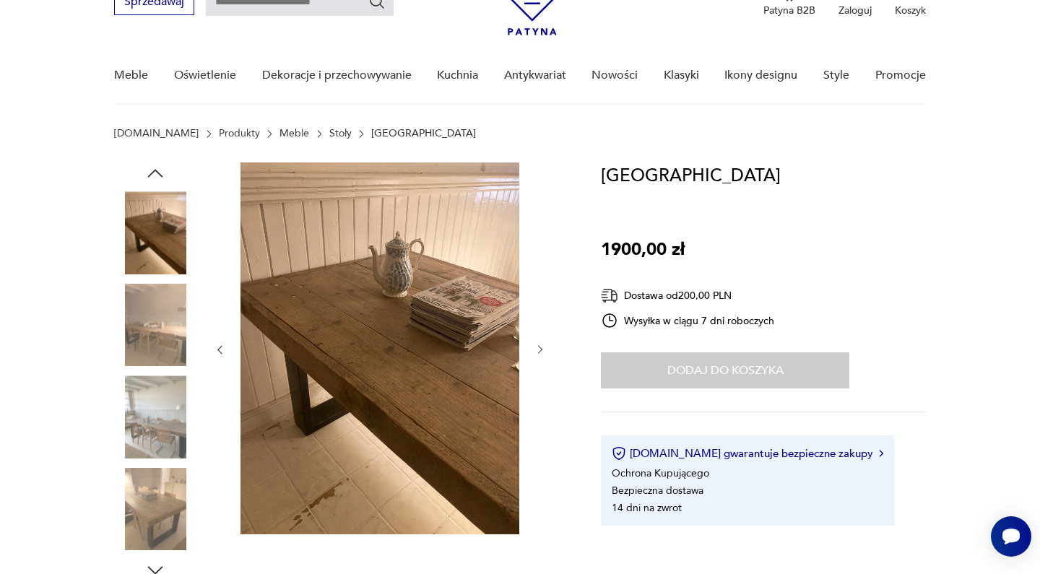
click at [145, 423] on img at bounding box center [155, 417] width 82 height 82
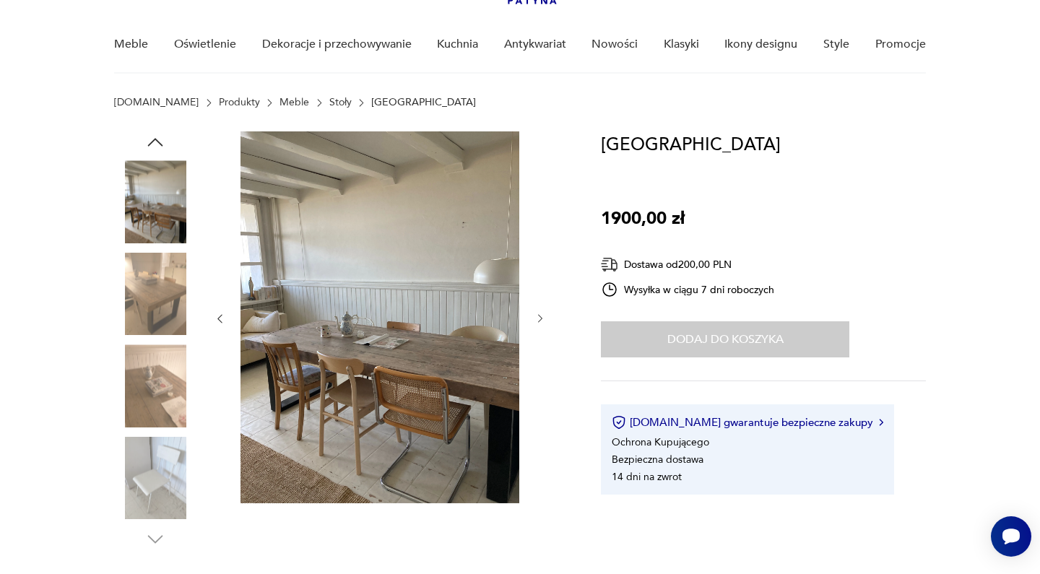
scroll to position [153, 0]
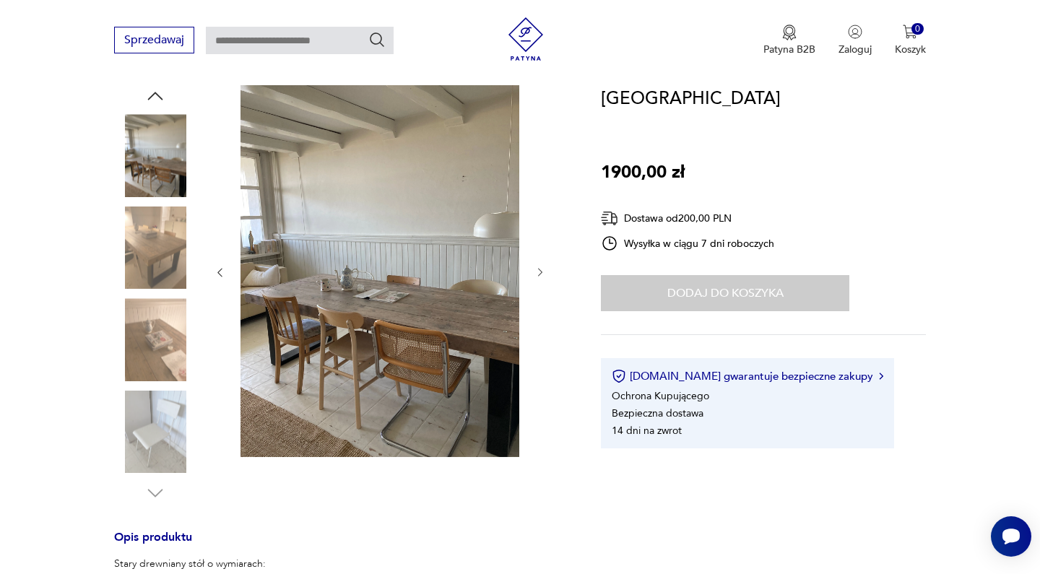
click at [145, 423] on img at bounding box center [155, 432] width 82 height 82
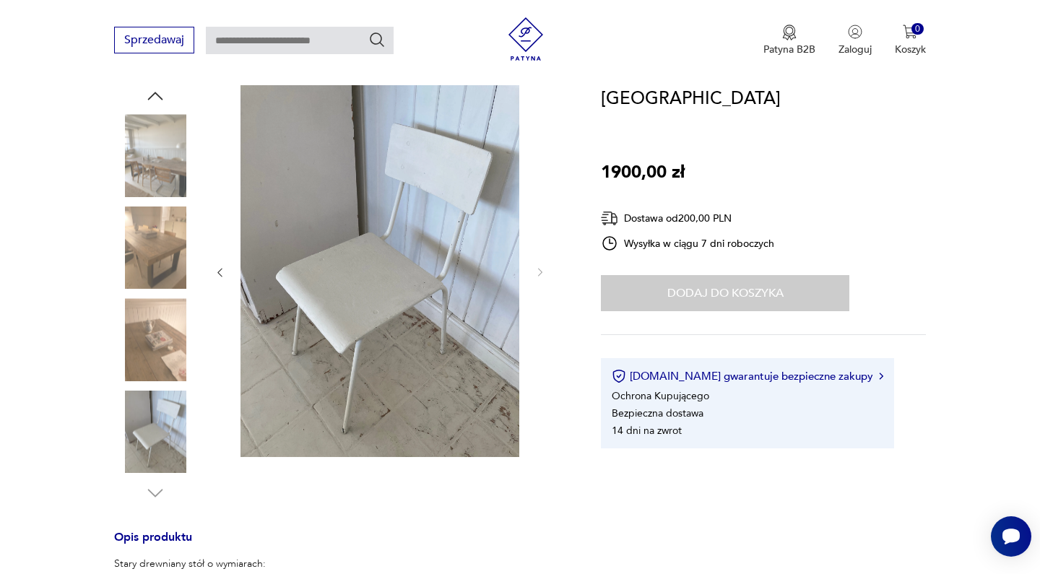
click at [160, 491] on icon "button" at bounding box center [155, 493] width 22 height 22
click at [152, 189] on img at bounding box center [155, 155] width 82 height 82
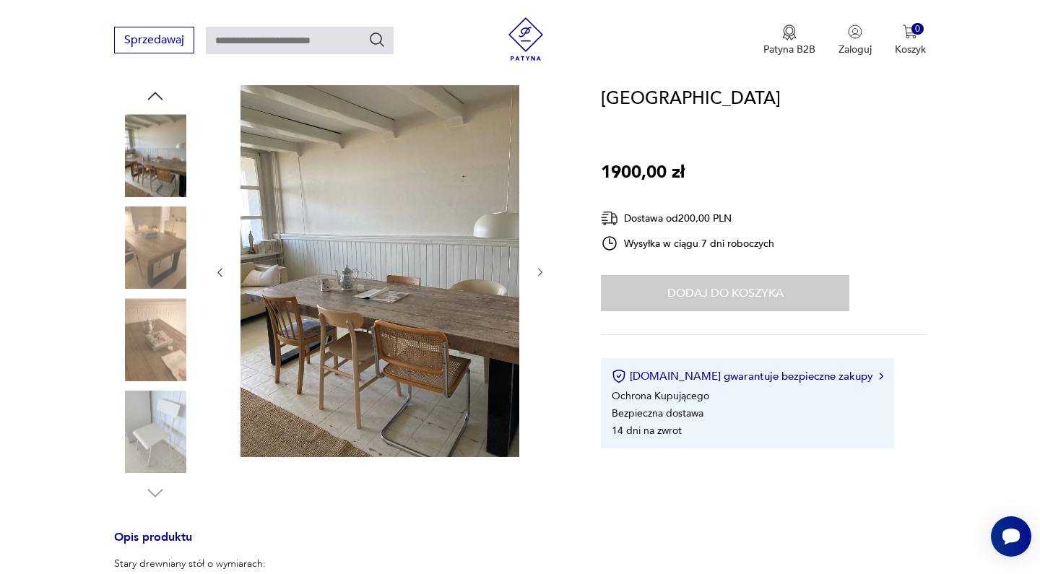
click at [540, 272] on icon "button" at bounding box center [540, 273] width 4 height 9
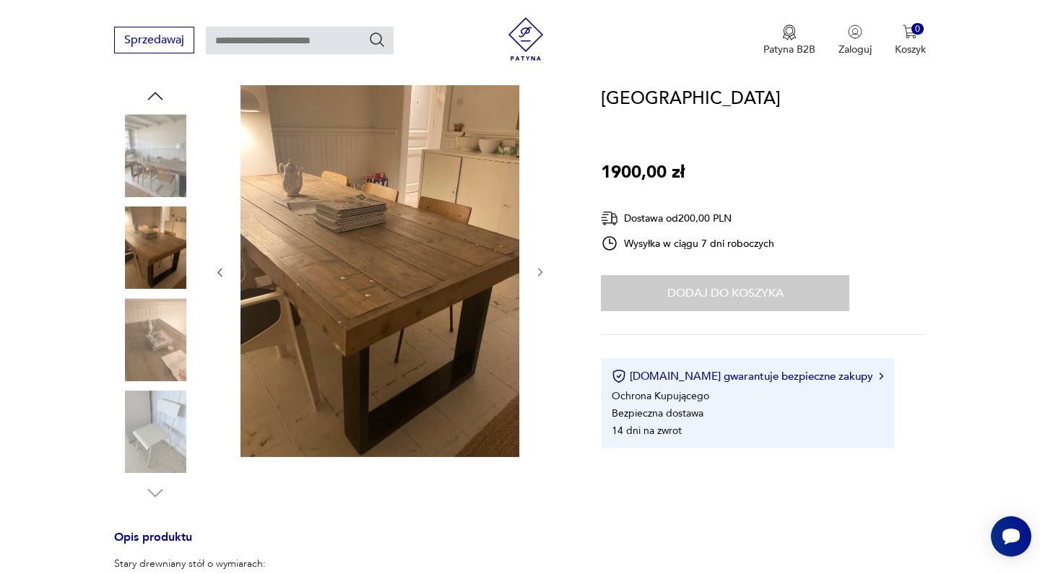
click at [540, 272] on icon "button" at bounding box center [540, 273] width 4 height 9
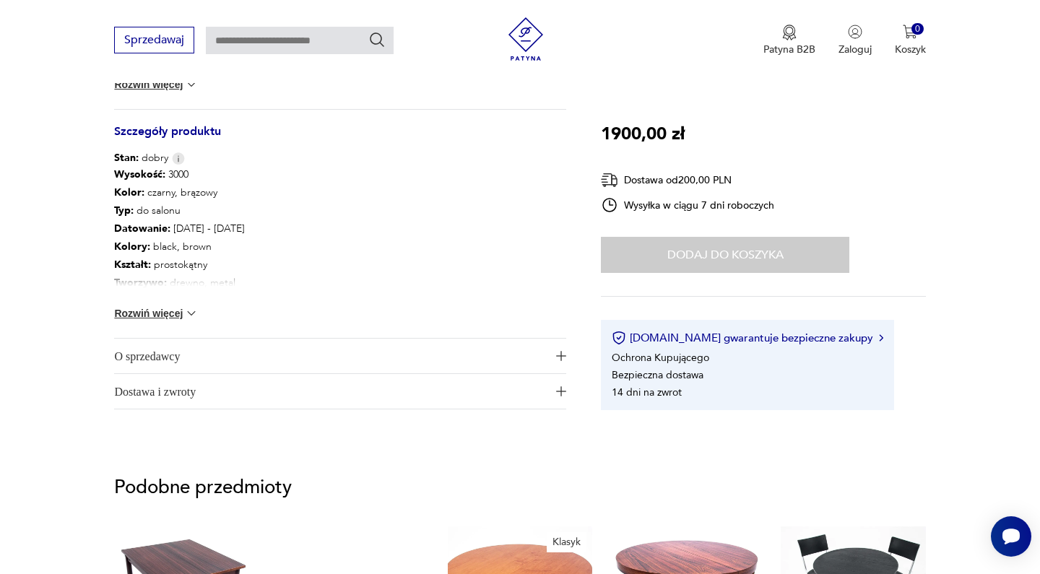
scroll to position [1051, 0]
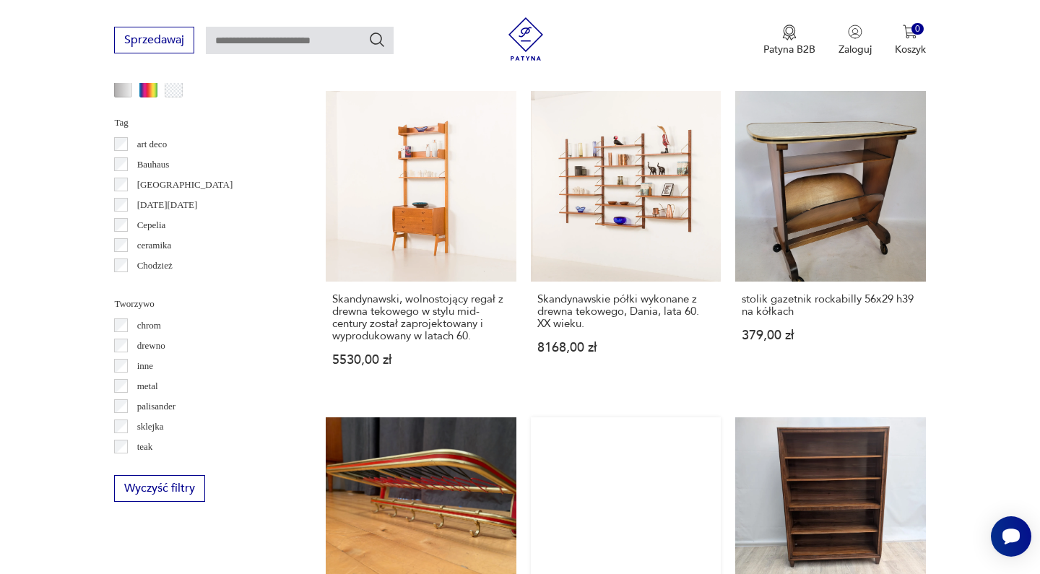
scroll to position [1429, 0]
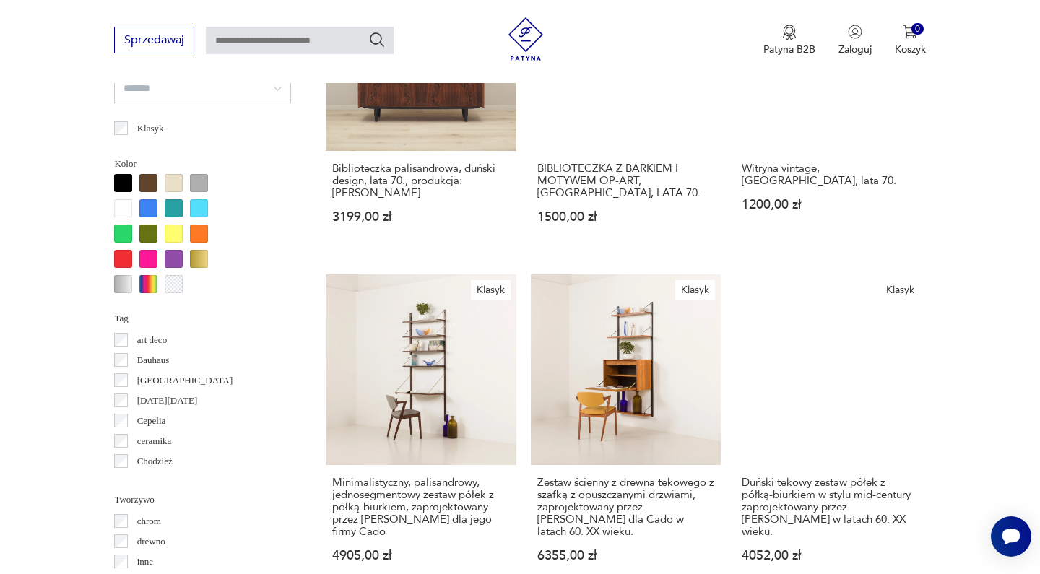
scroll to position [1545, 0]
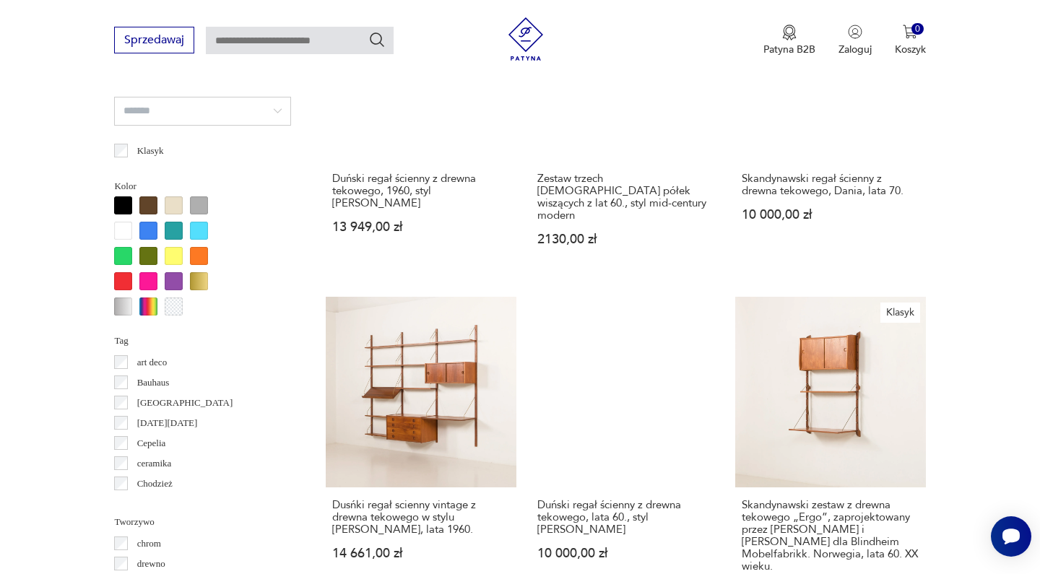
scroll to position [1561, 0]
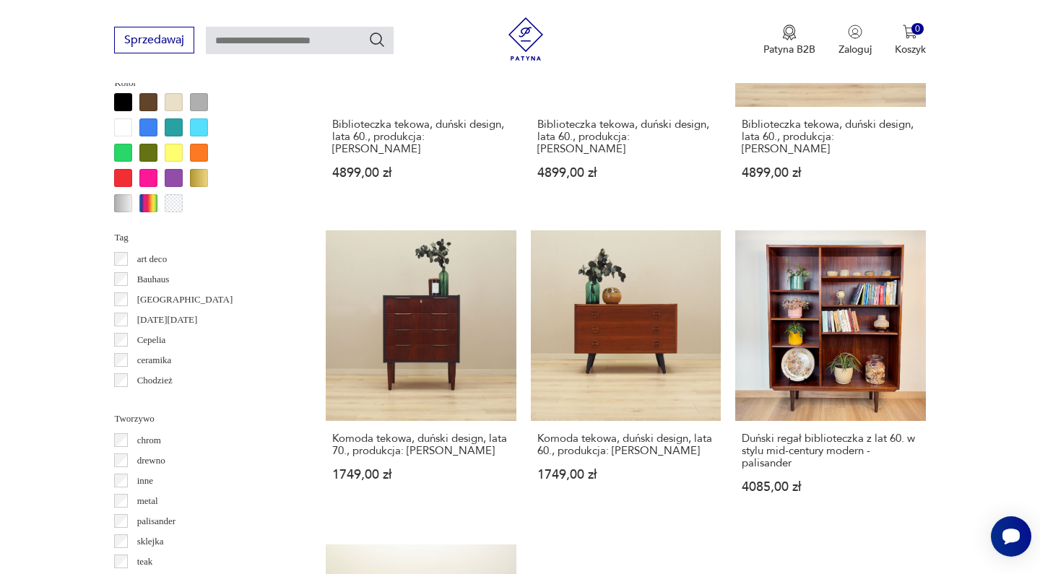
scroll to position [1461, 0]
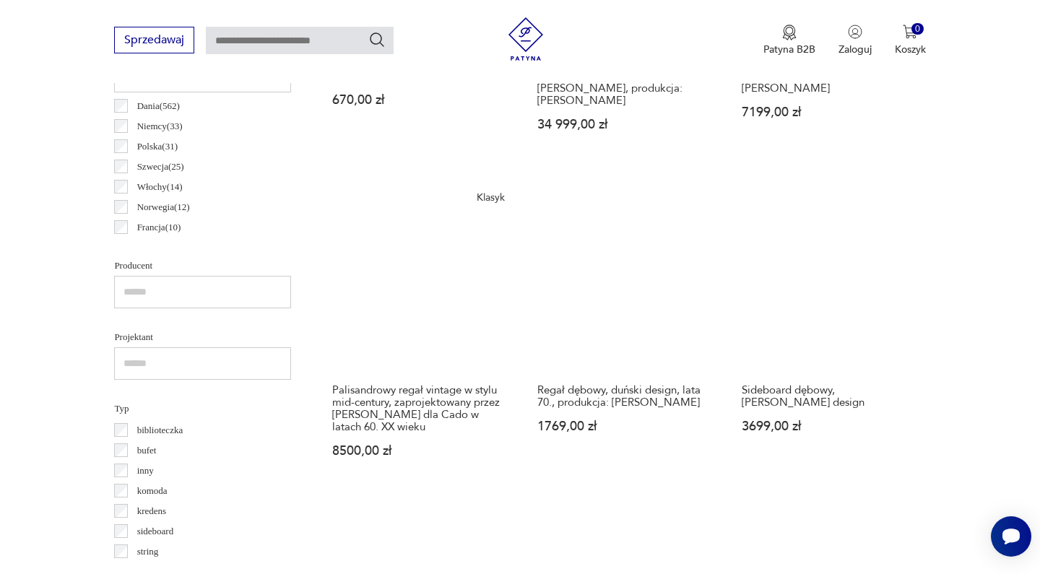
scroll to position [1366, 0]
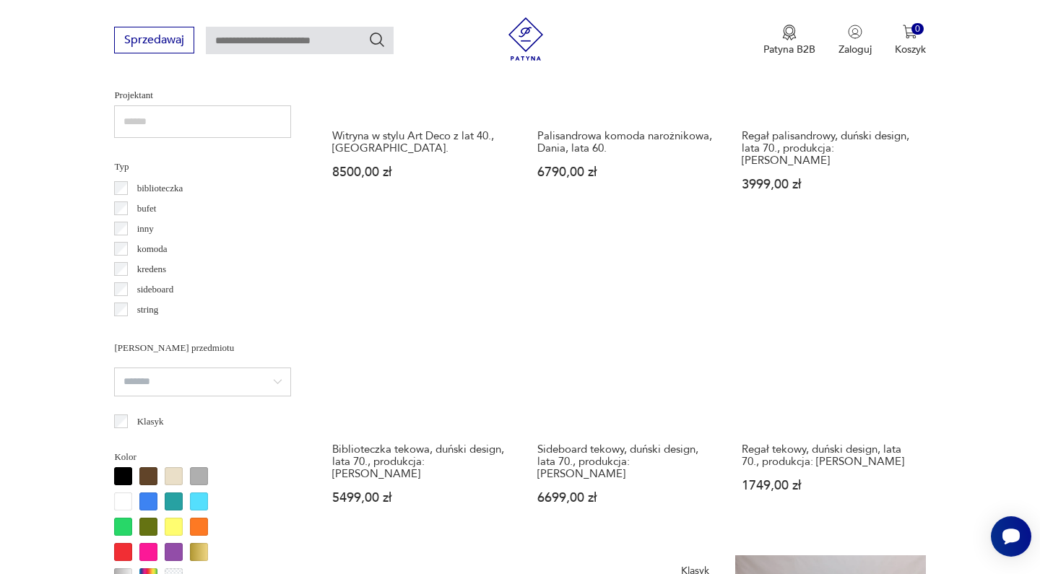
scroll to position [1267, 0]
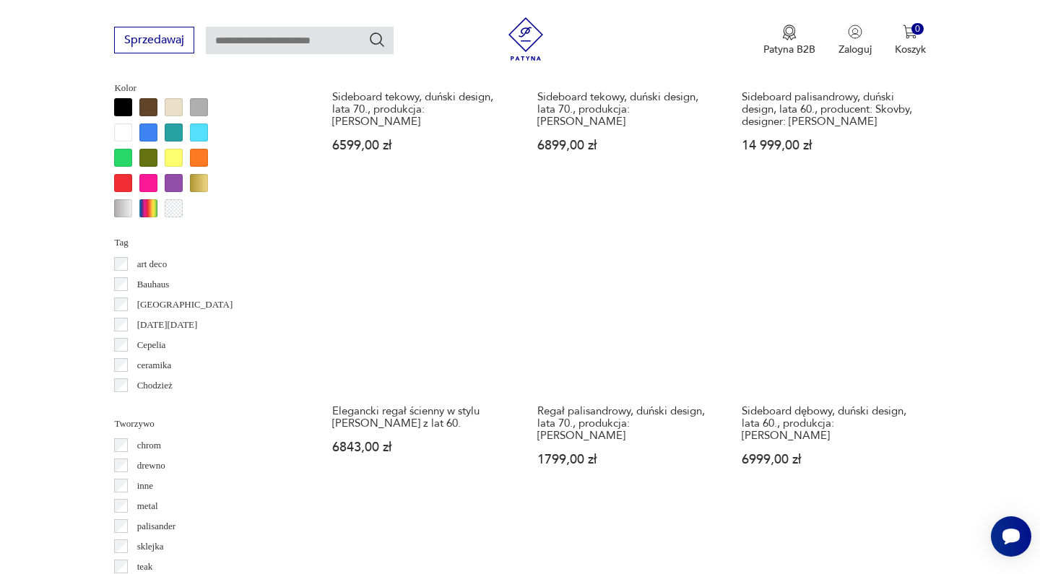
scroll to position [1731, 0]
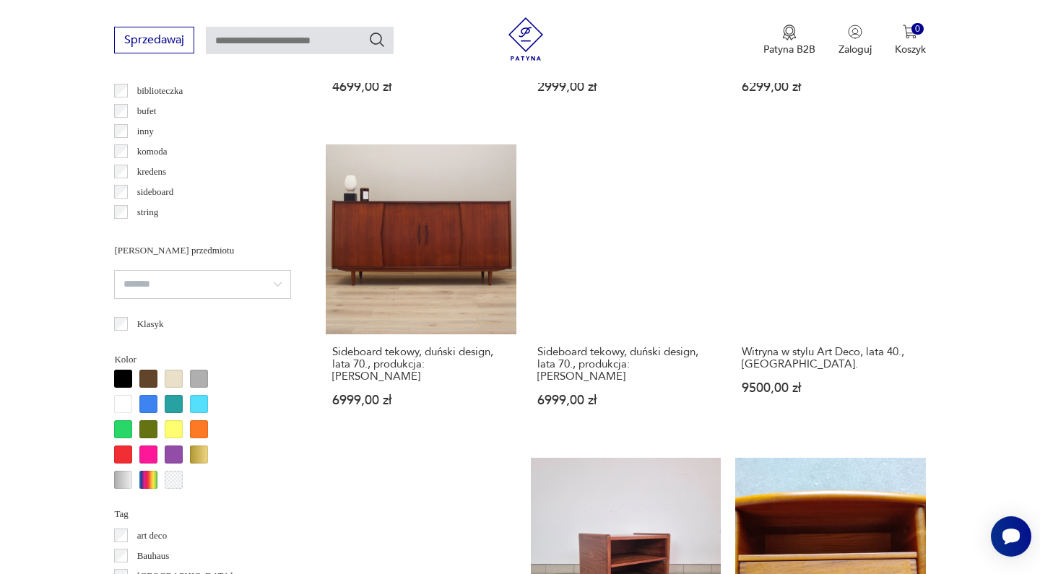
scroll to position [1371, 0]
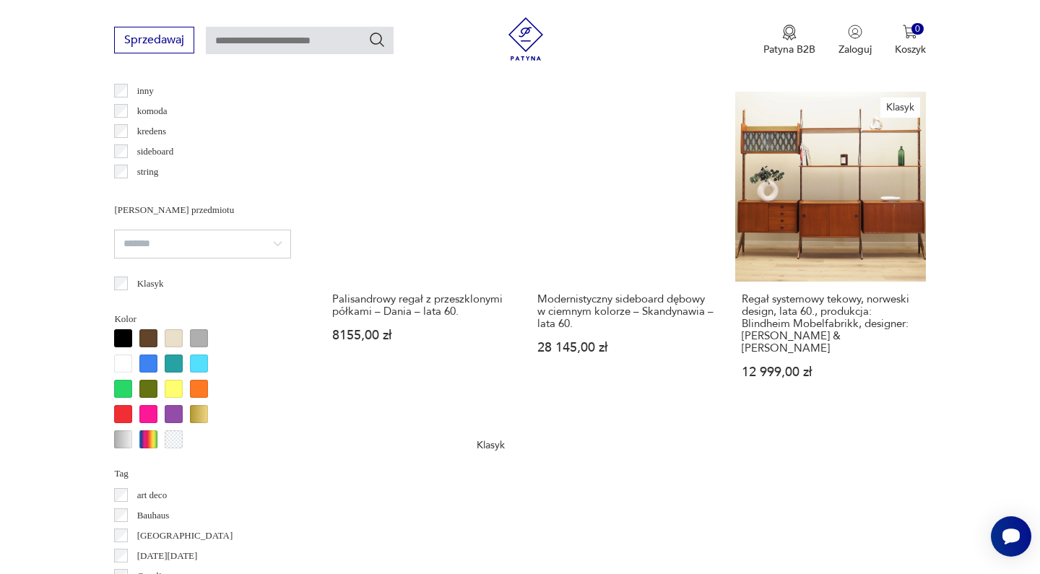
scroll to position [1312, 0]
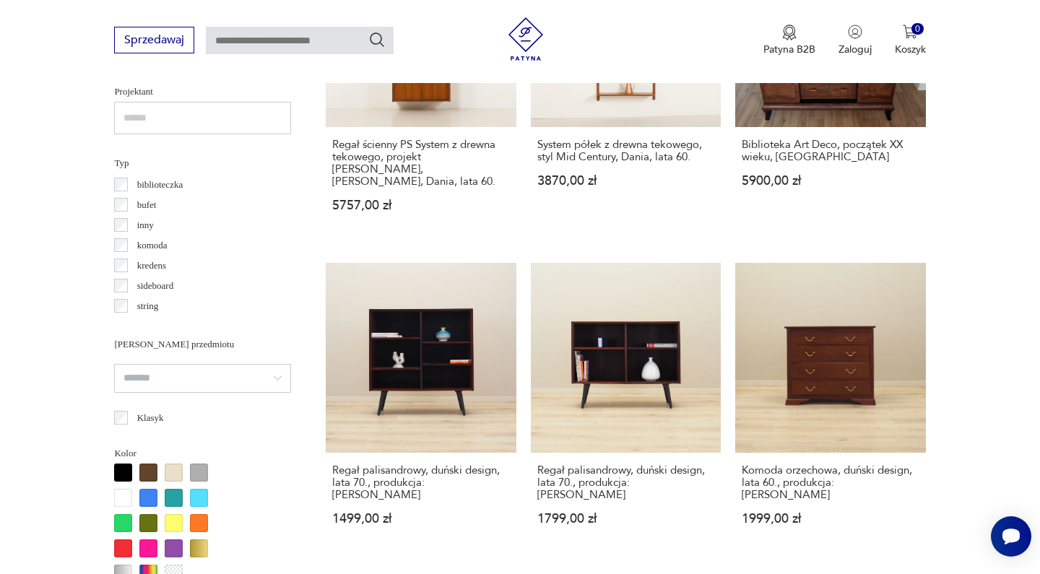
scroll to position [1509, 0]
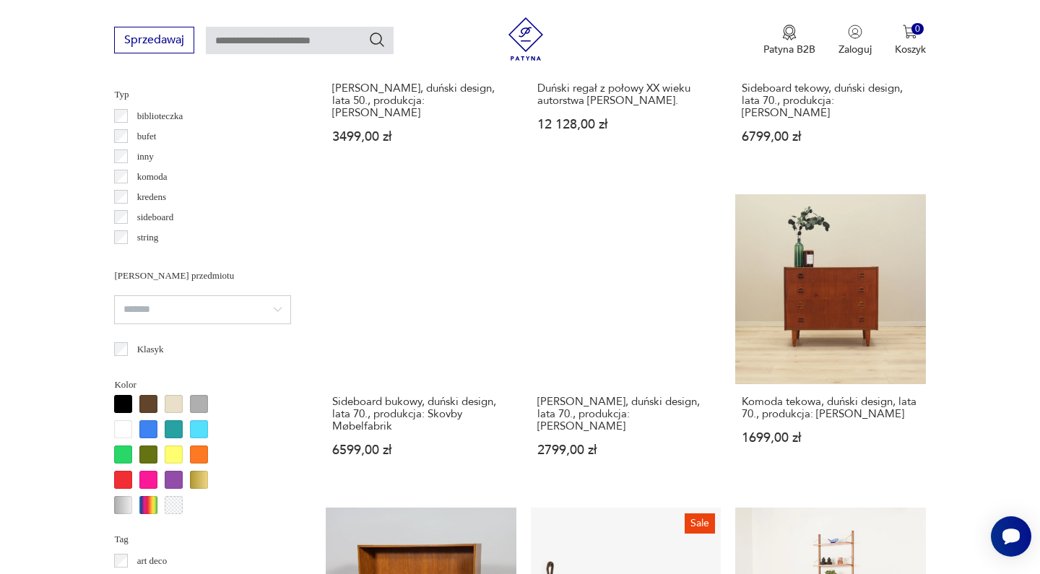
scroll to position [1369, 0]
